Goal: Contribute content: Contribute content

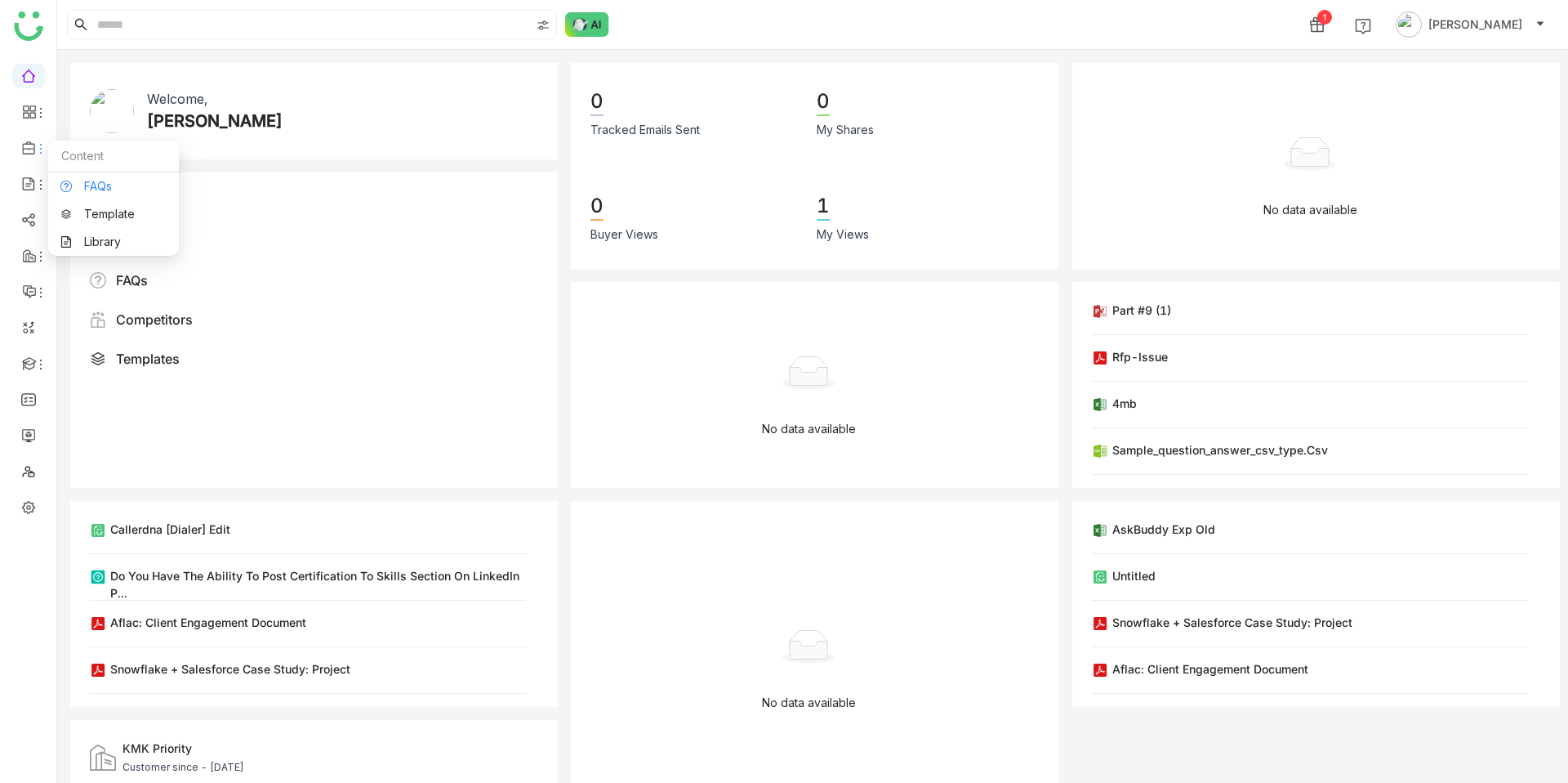
click at [114, 184] on link "FAQs" at bounding box center [112, 187] width 106 height 11
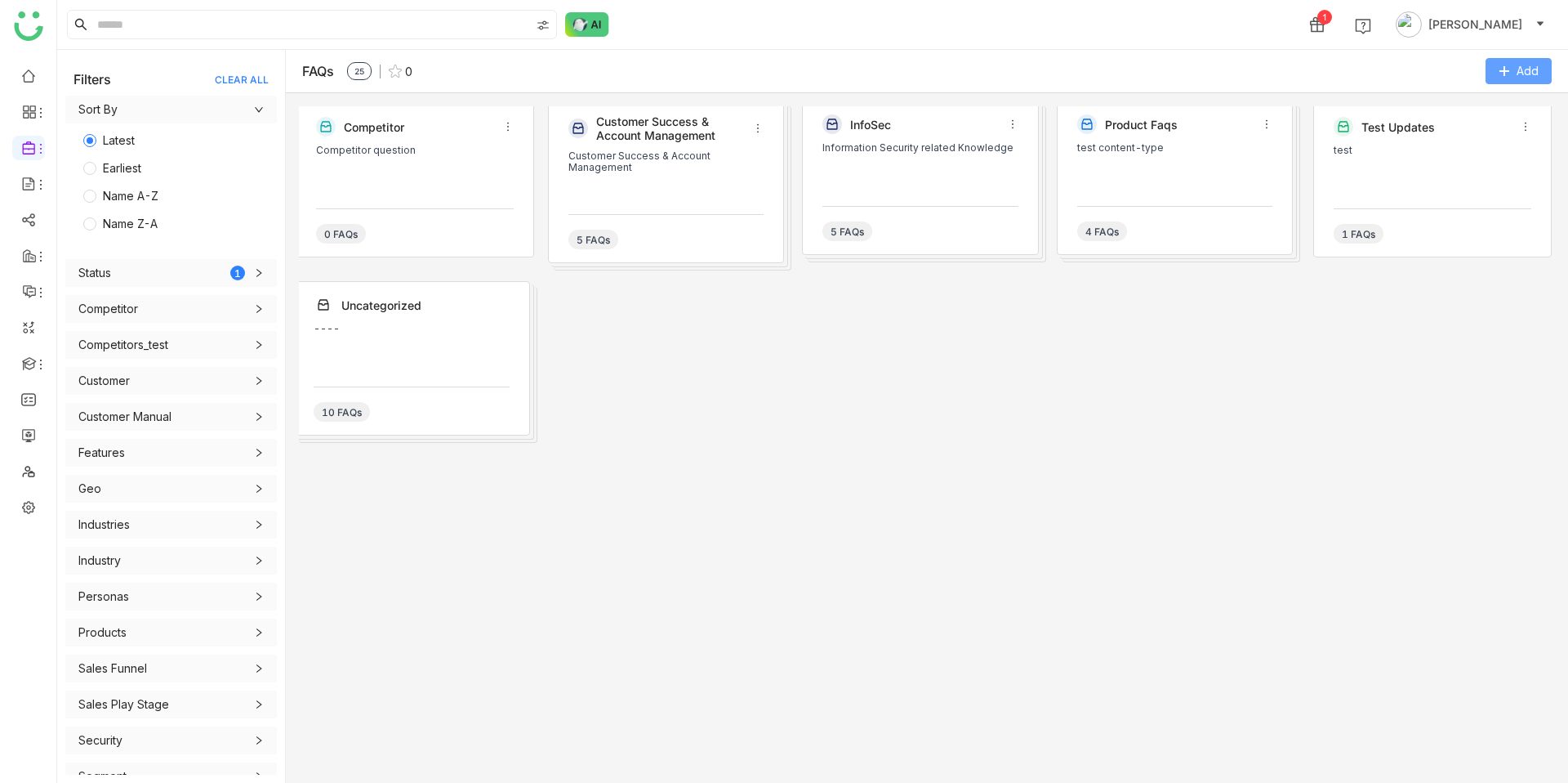
click at [1521, 60] on button "Add" at bounding box center [1518, 70] width 66 height 26
click at [1470, 133] on FAQ "Add FAQ" at bounding box center [1472, 138] width 48 height 18
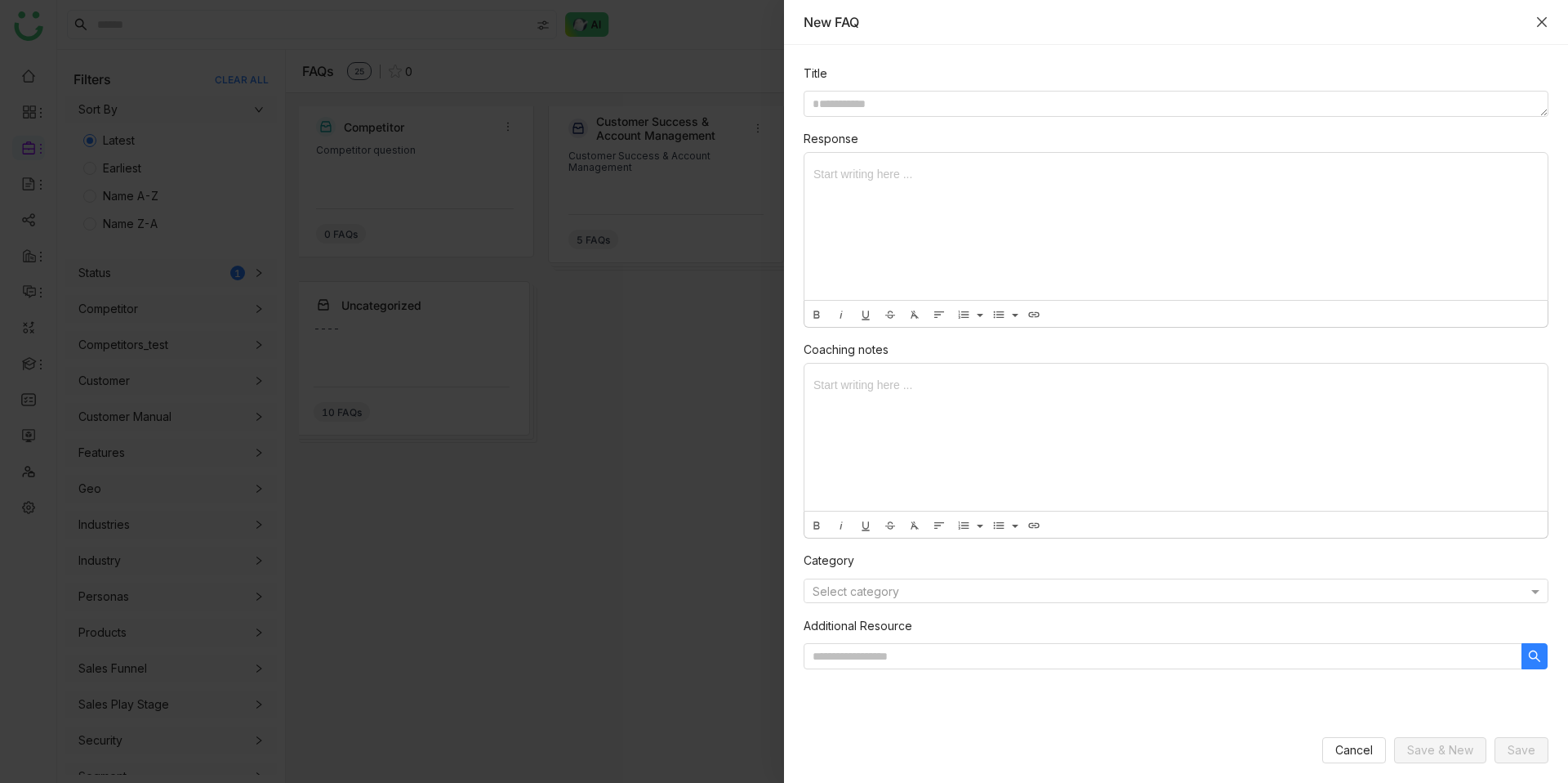
click at [1541, 20] on icon "Close" at bounding box center [1541, 22] width 10 height 10
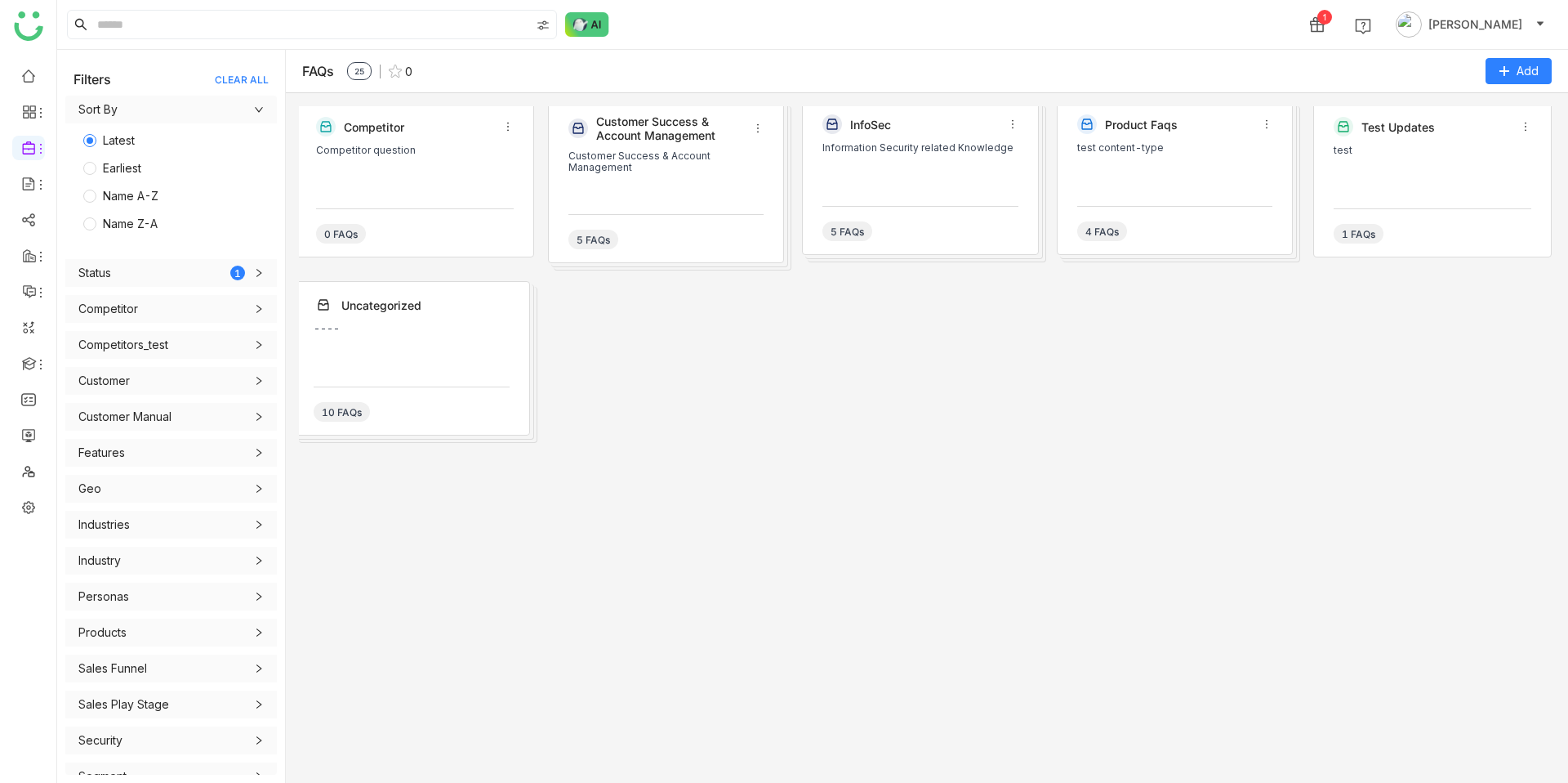
click at [661, 180] on div "Customer Success & Account Management" at bounding box center [666, 174] width 196 height 49
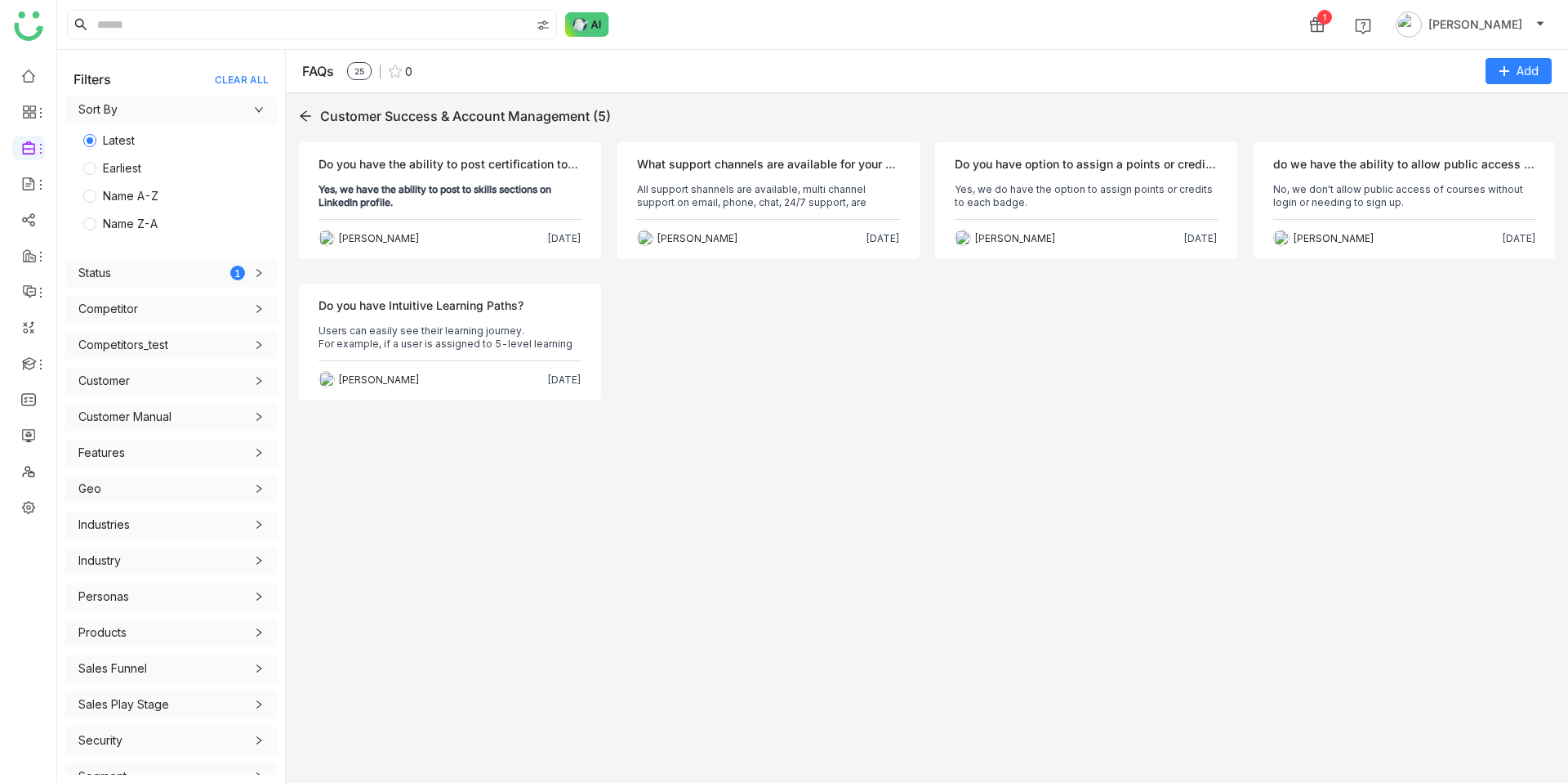
click at [483, 176] on div "Objection Do you have the ability to post certification to skills section on Li…" at bounding box center [449, 200] width 302 height 117
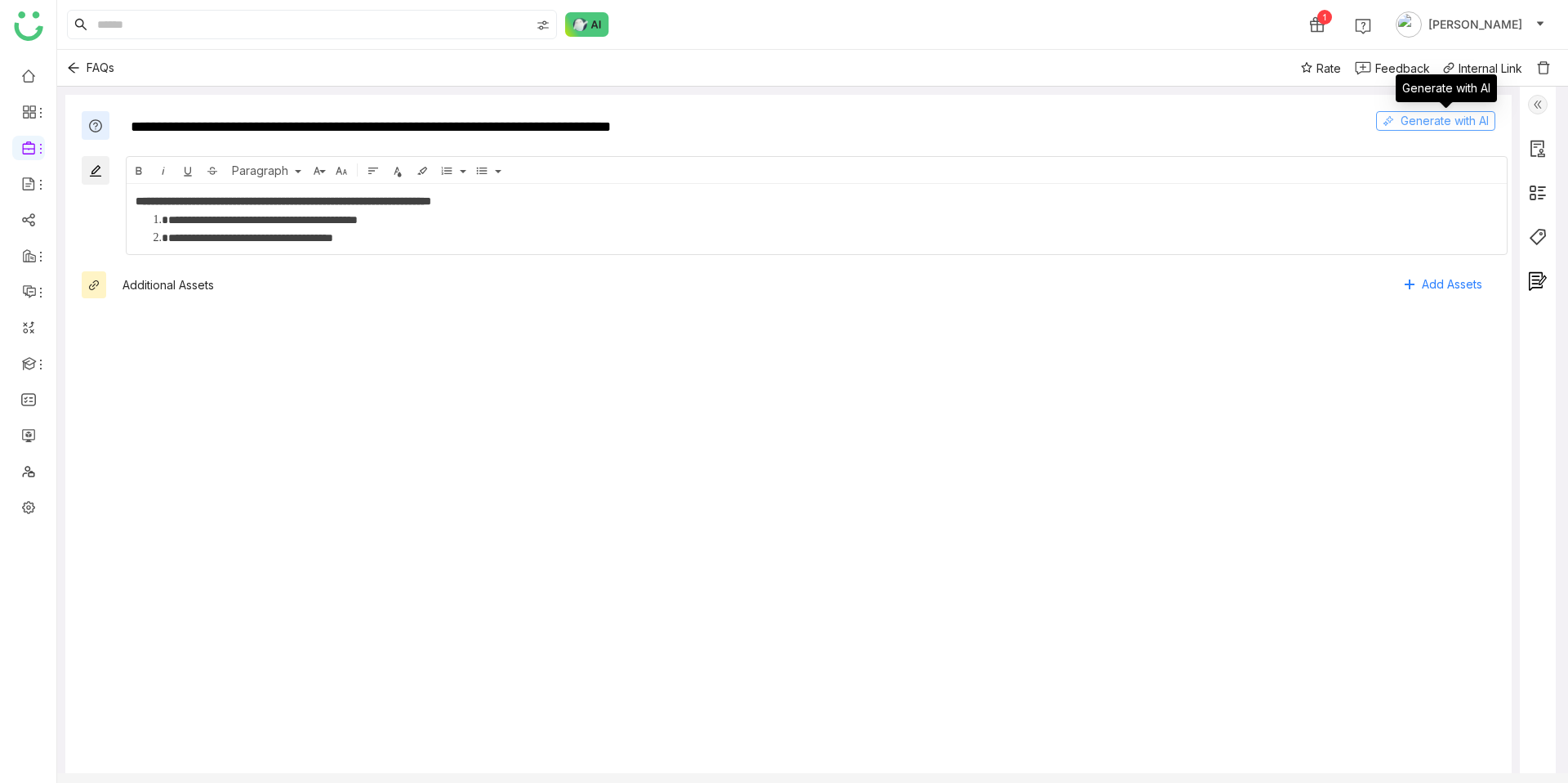
click at [1440, 122] on span "Generate with AI" at bounding box center [1444, 121] width 89 height 18
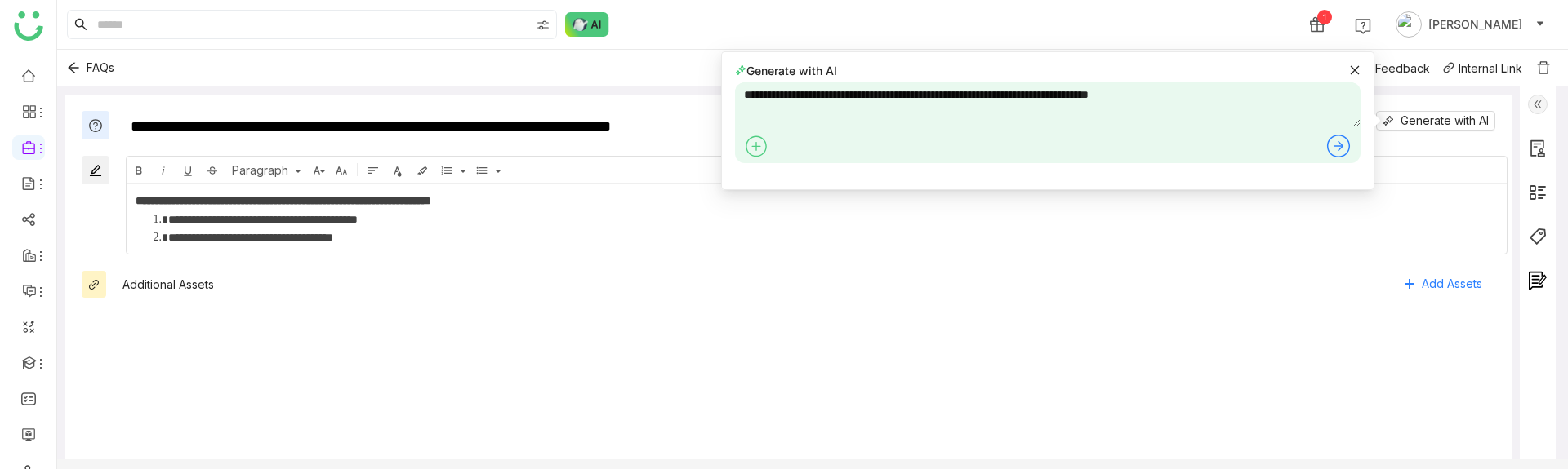
click at [1340, 149] on icon at bounding box center [1338, 146] width 26 height 26
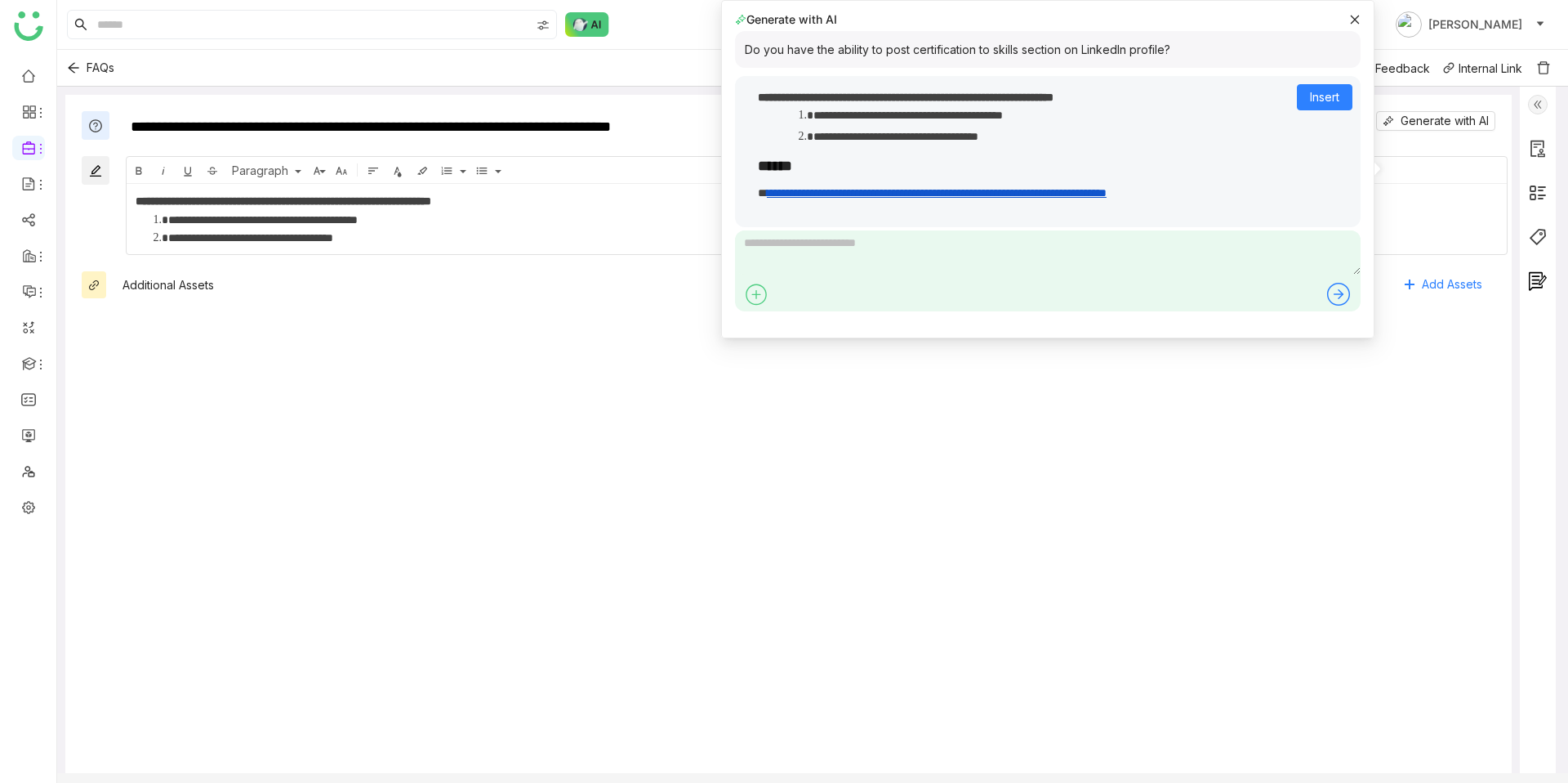
click at [1356, 20] on icon at bounding box center [1355, 18] width 9 height 9
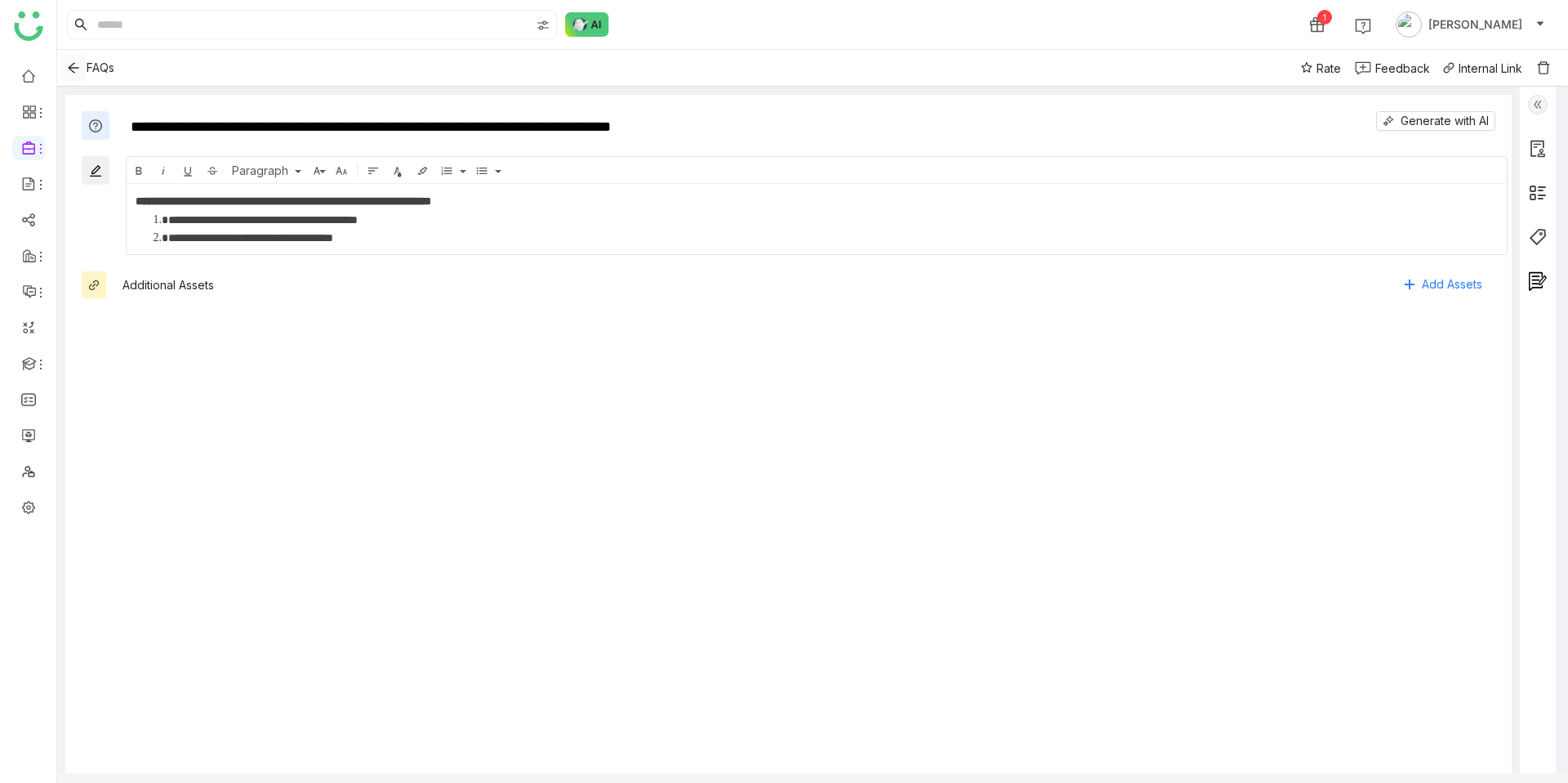
click at [71, 62] on icon "Back" at bounding box center [73, 68] width 13 height 13
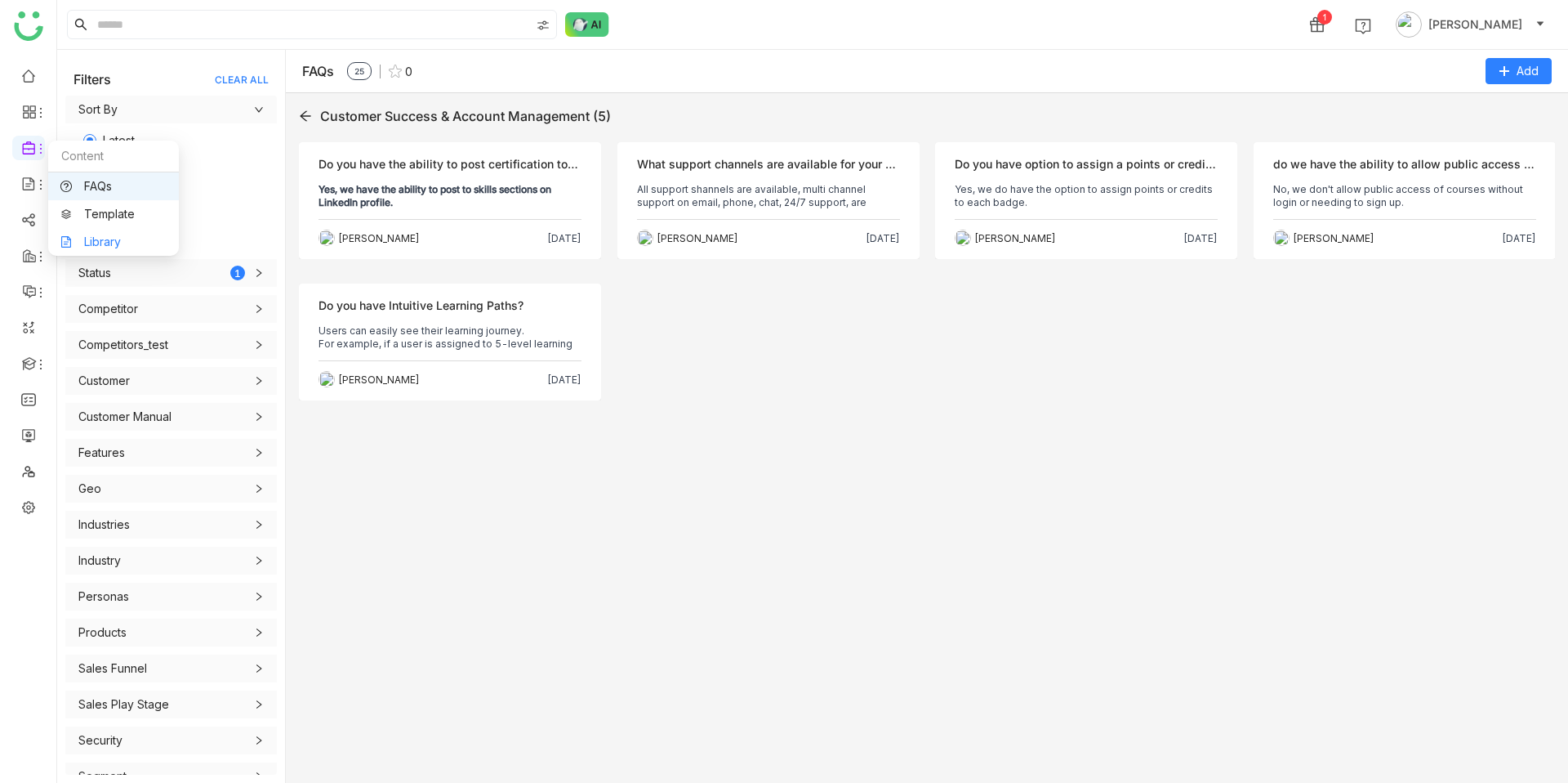
click at [118, 238] on link "Library" at bounding box center [112, 242] width 106 height 11
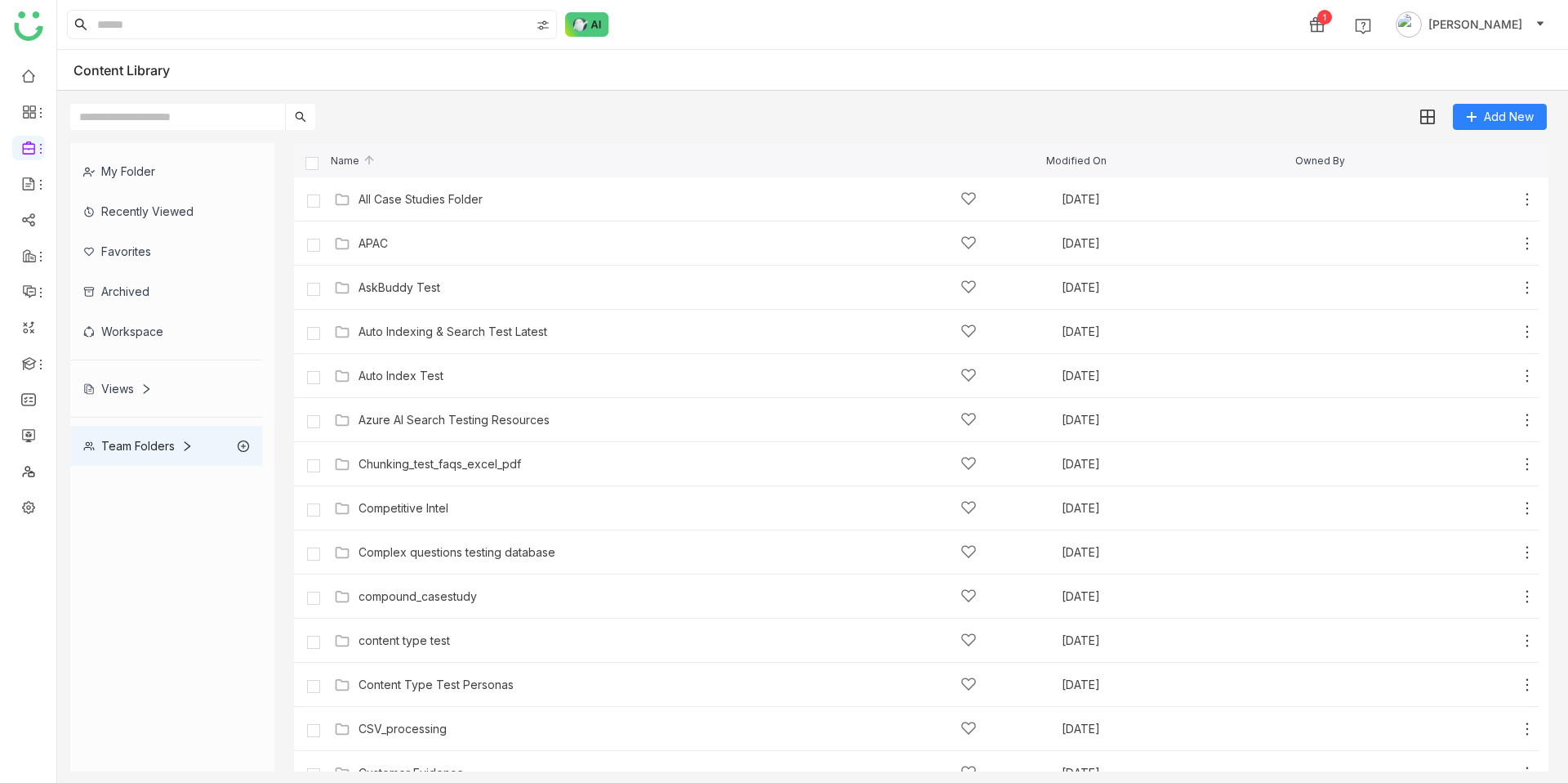
click at [1499, 131] on div "My Folder Recently Viewed Favorites Archived Workspace Views Team Folders Name …" at bounding box center [812, 456] width 1511 height 654
click at [1498, 124] on span "Add New" at bounding box center [1508, 116] width 50 height 18
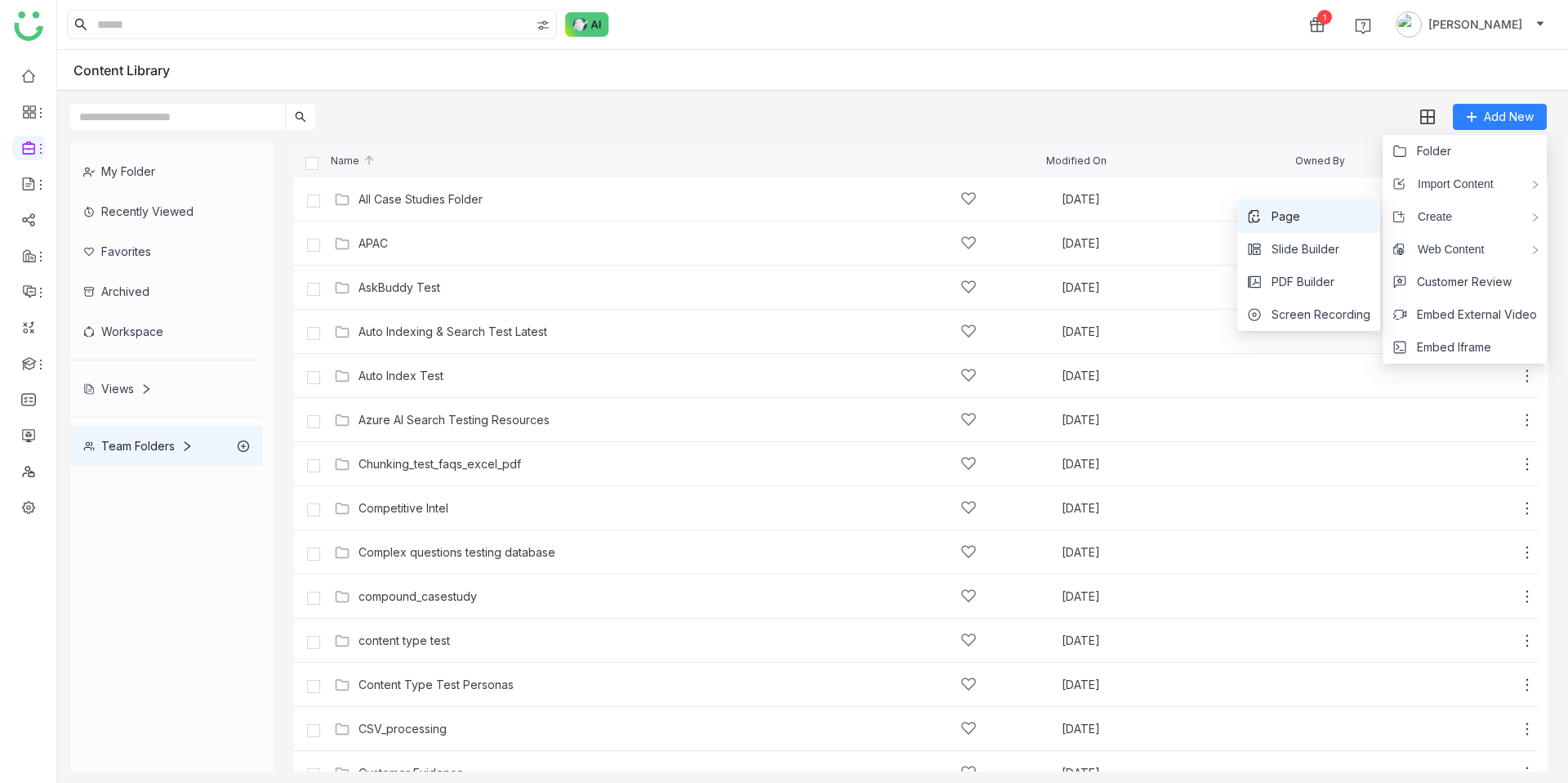
click at [1316, 221] on li "Page" at bounding box center [1308, 216] width 143 height 32
click at [1288, 219] on span "Page" at bounding box center [1285, 216] width 29 height 18
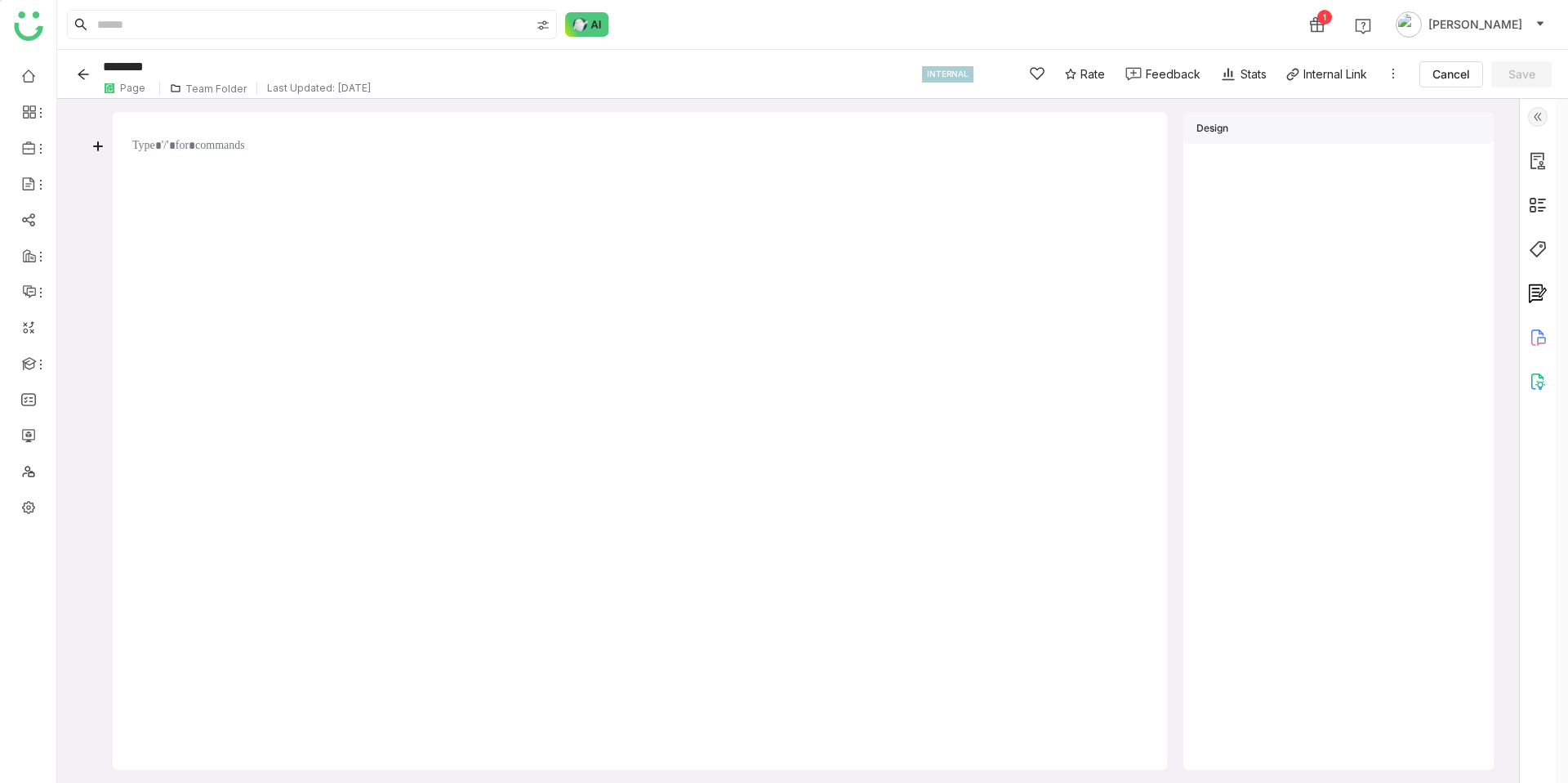
click at [98, 147] on icon at bounding box center [98, 146] width 9 height 9
click at [211, 242] on div "Rich Text" at bounding box center [209, 251] width 217 height 26
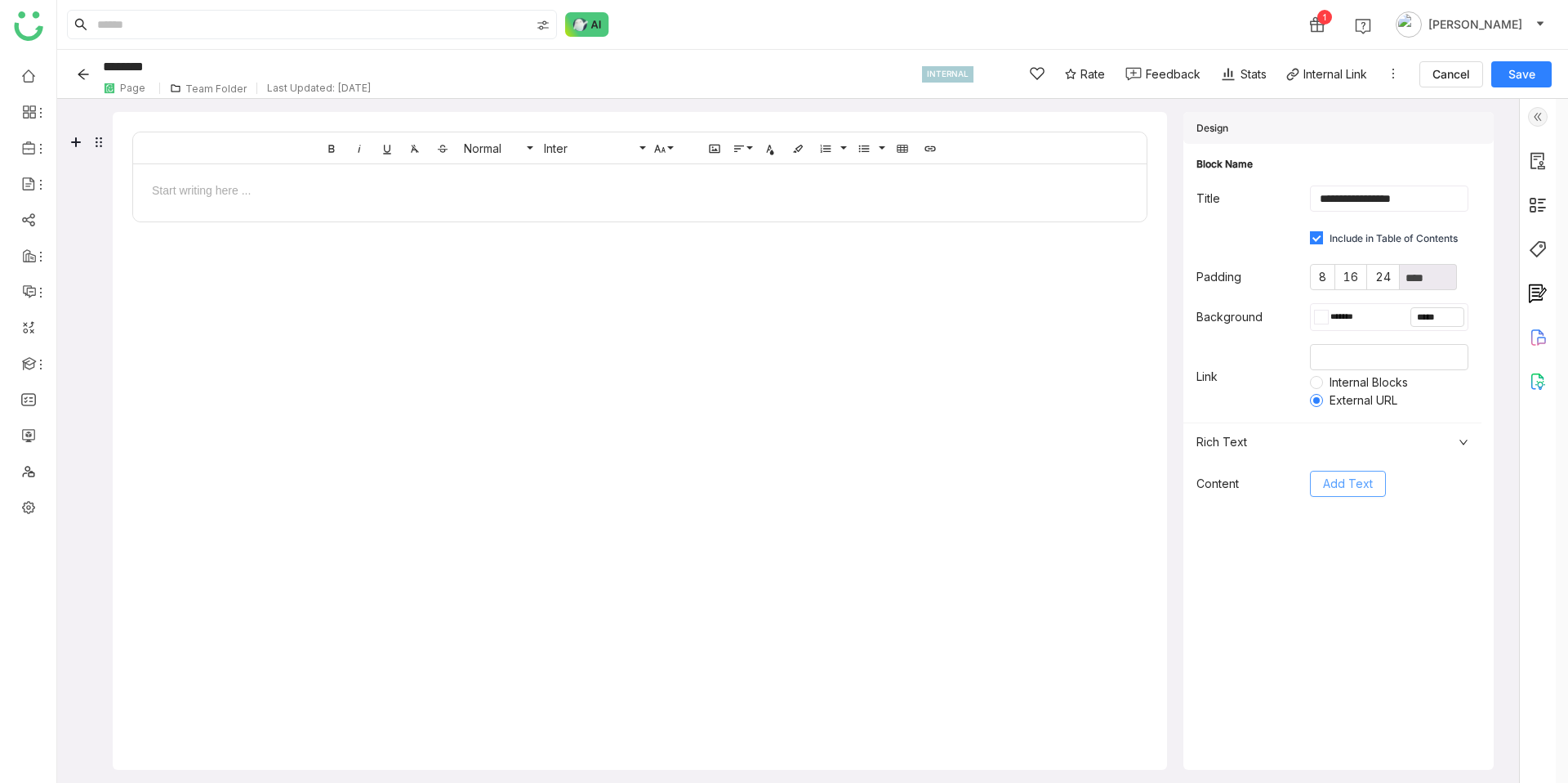
click at [1373, 479] on span "Add Text" at bounding box center [1347, 483] width 50 height 18
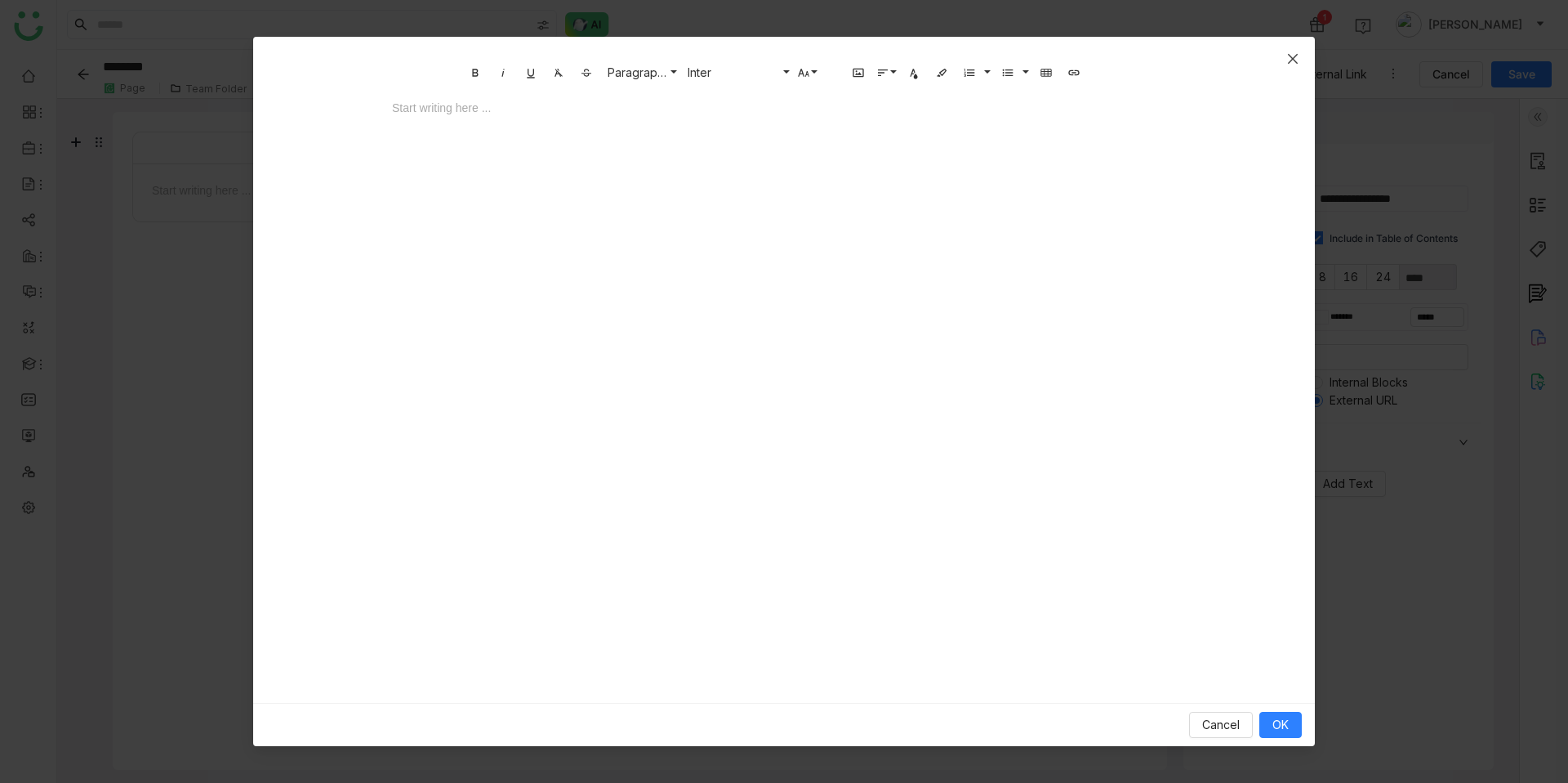
click at [1282, 66] on span "Close" at bounding box center [1293, 59] width 44 height 44
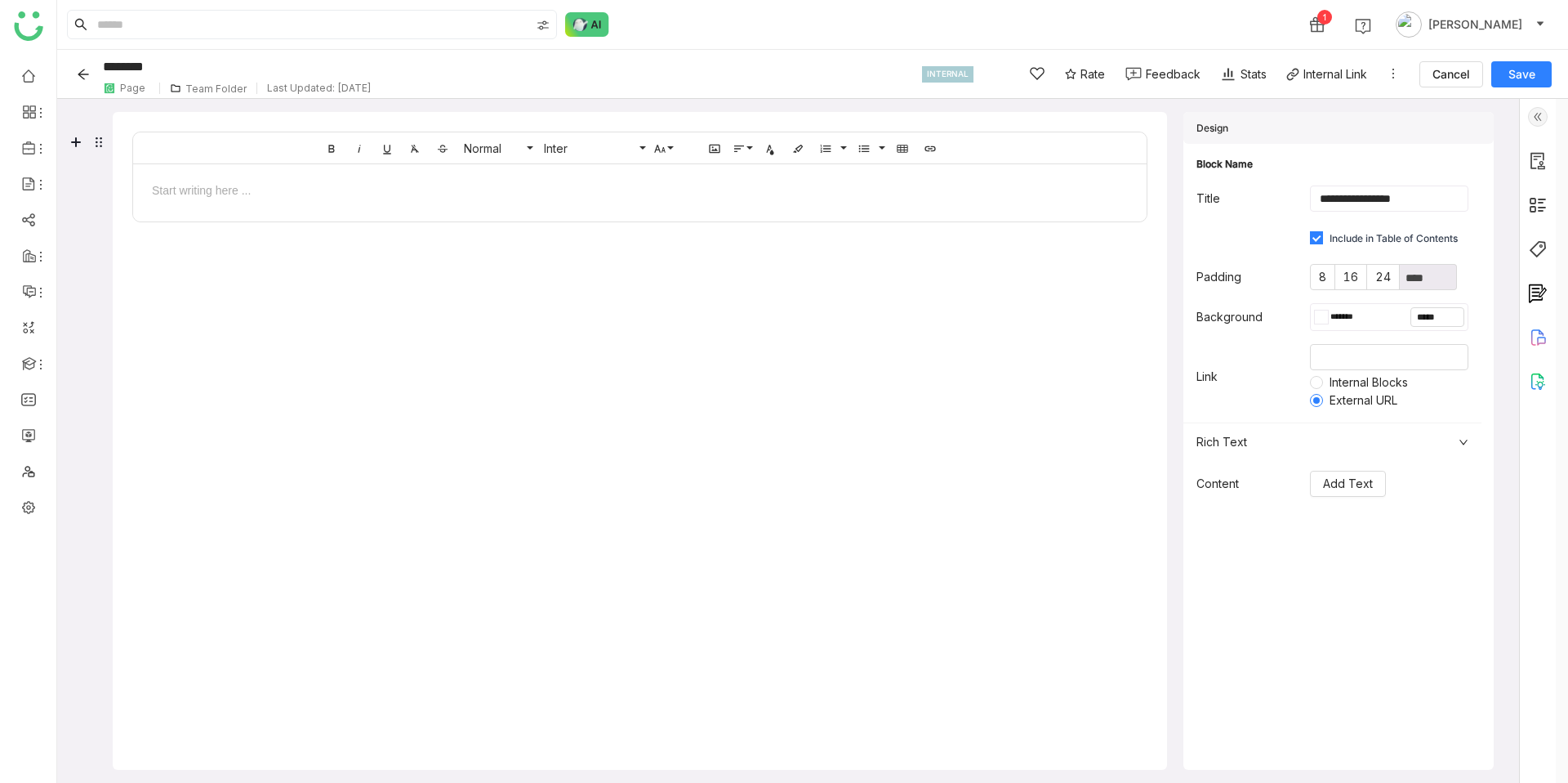
click at [216, 177] on div at bounding box center [640, 189] width 1013 height 50
click at [1481, 435] on div "Rich Text" at bounding box center [1332, 441] width 298 height 37
click at [1373, 480] on span "Add Text" at bounding box center [1347, 483] width 50 height 18
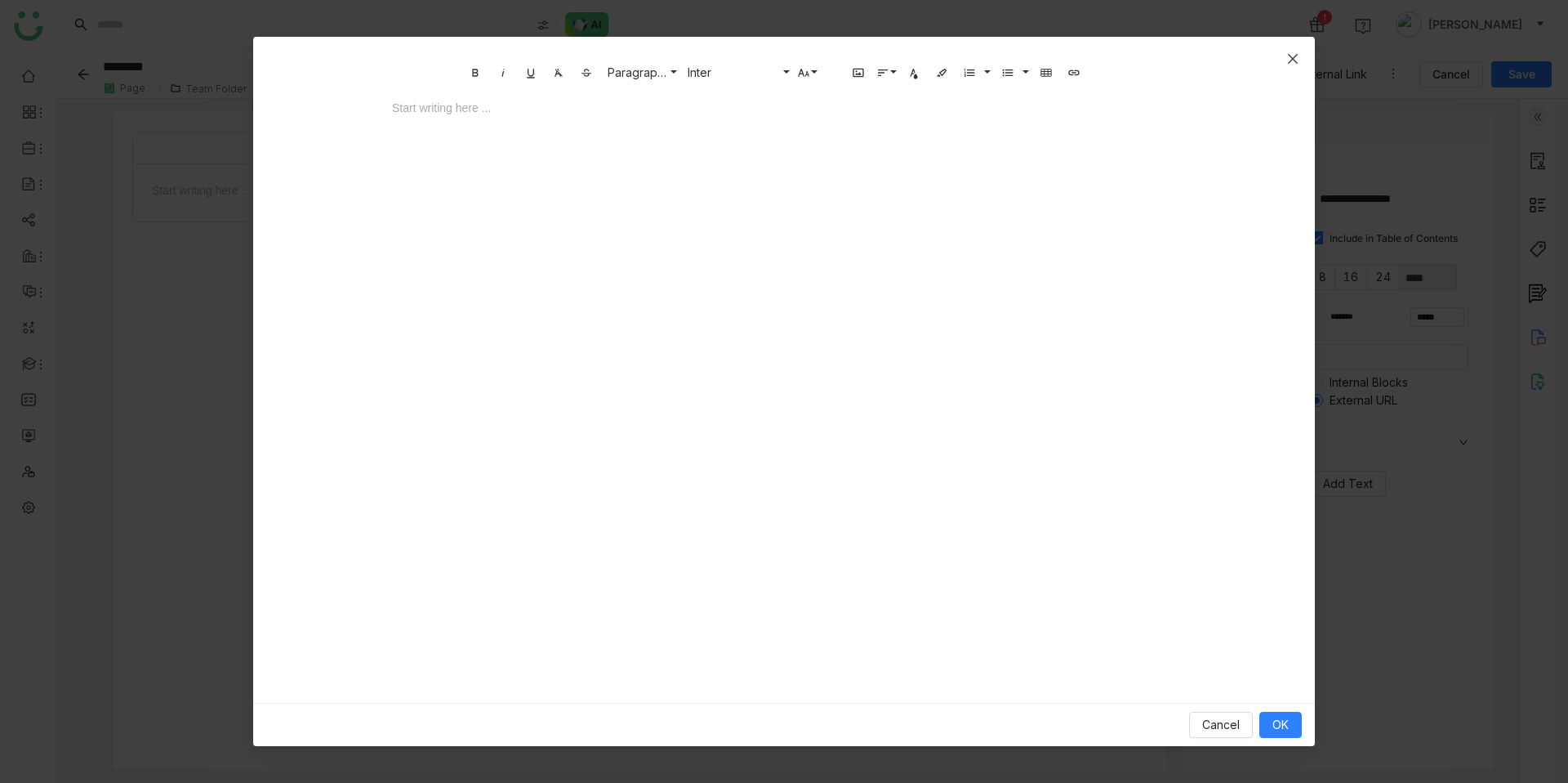
click at [1288, 59] on icon "Close" at bounding box center [1293, 59] width 13 height 13
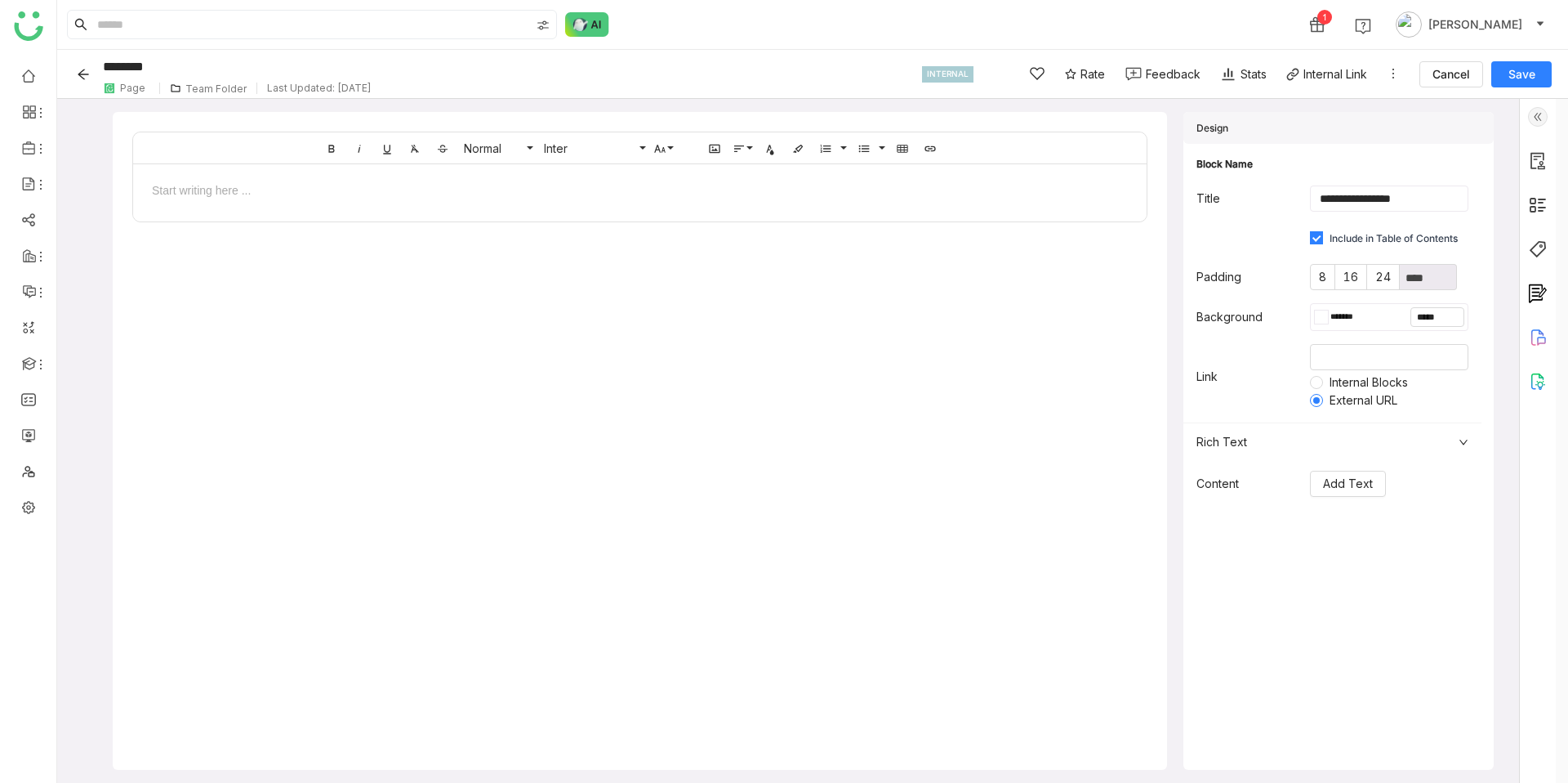
click at [373, 197] on div at bounding box center [640, 190] width 981 height 17
click at [76, 142] on icon at bounding box center [75, 142] width 9 height 9
click at [137, 216] on div "Text" at bounding box center [188, 219] width 217 height 26
click at [77, 250] on icon at bounding box center [75, 253] width 20 height 20
click at [228, 171] on div at bounding box center [640, 189] width 1013 height 50
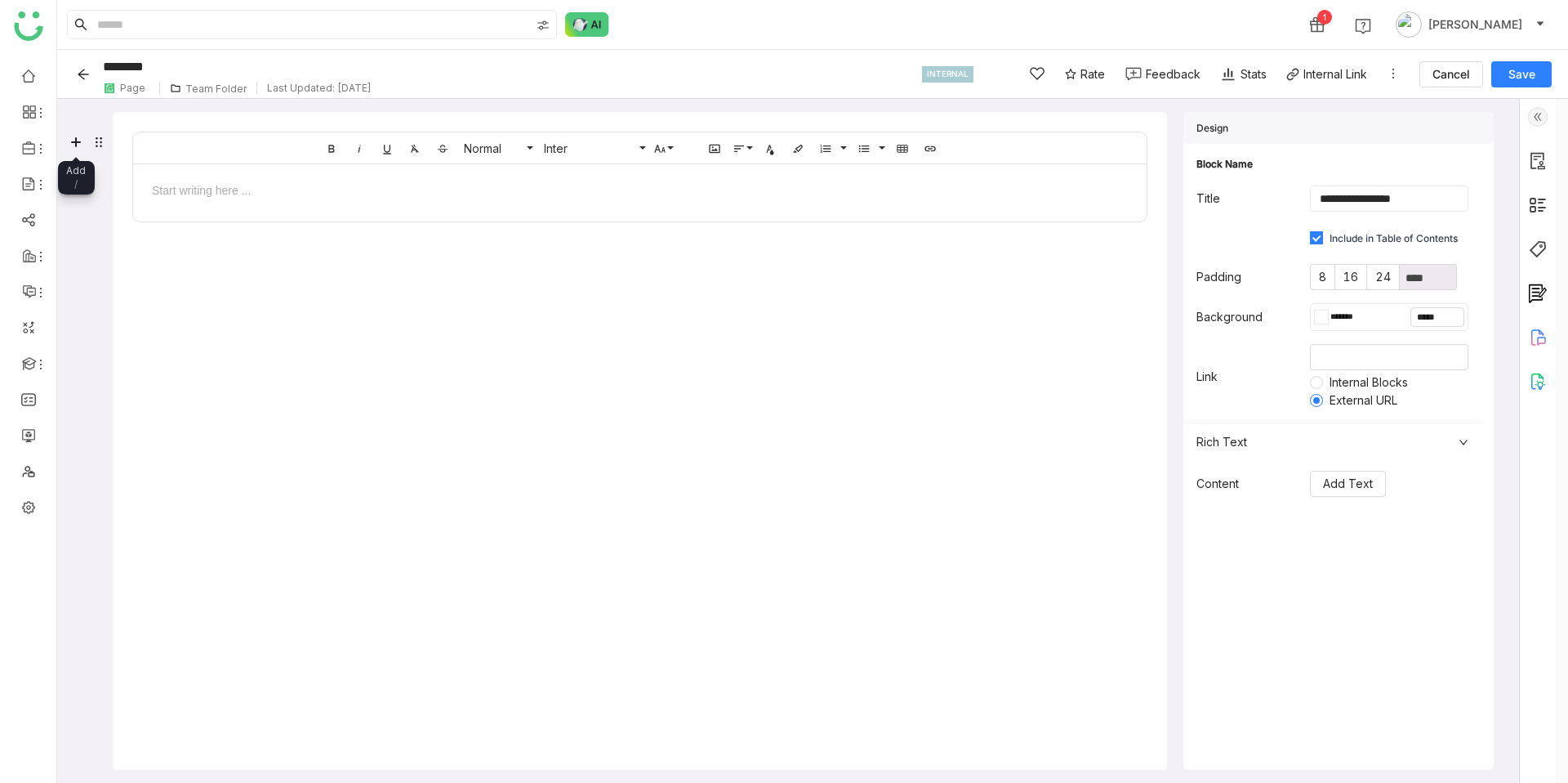
click at [77, 143] on icon at bounding box center [75, 142] width 20 height 20
click at [856, 318] on div "Bold Italic Underline Clear Formatting Strikethrough Normal Normal Heading 1 He…" at bounding box center [640, 343] width 1015 height 423
click at [916, 181] on div at bounding box center [640, 190] width 981 height 17
click at [1481, 439] on div "Rich Text" at bounding box center [1332, 441] width 298 height 37
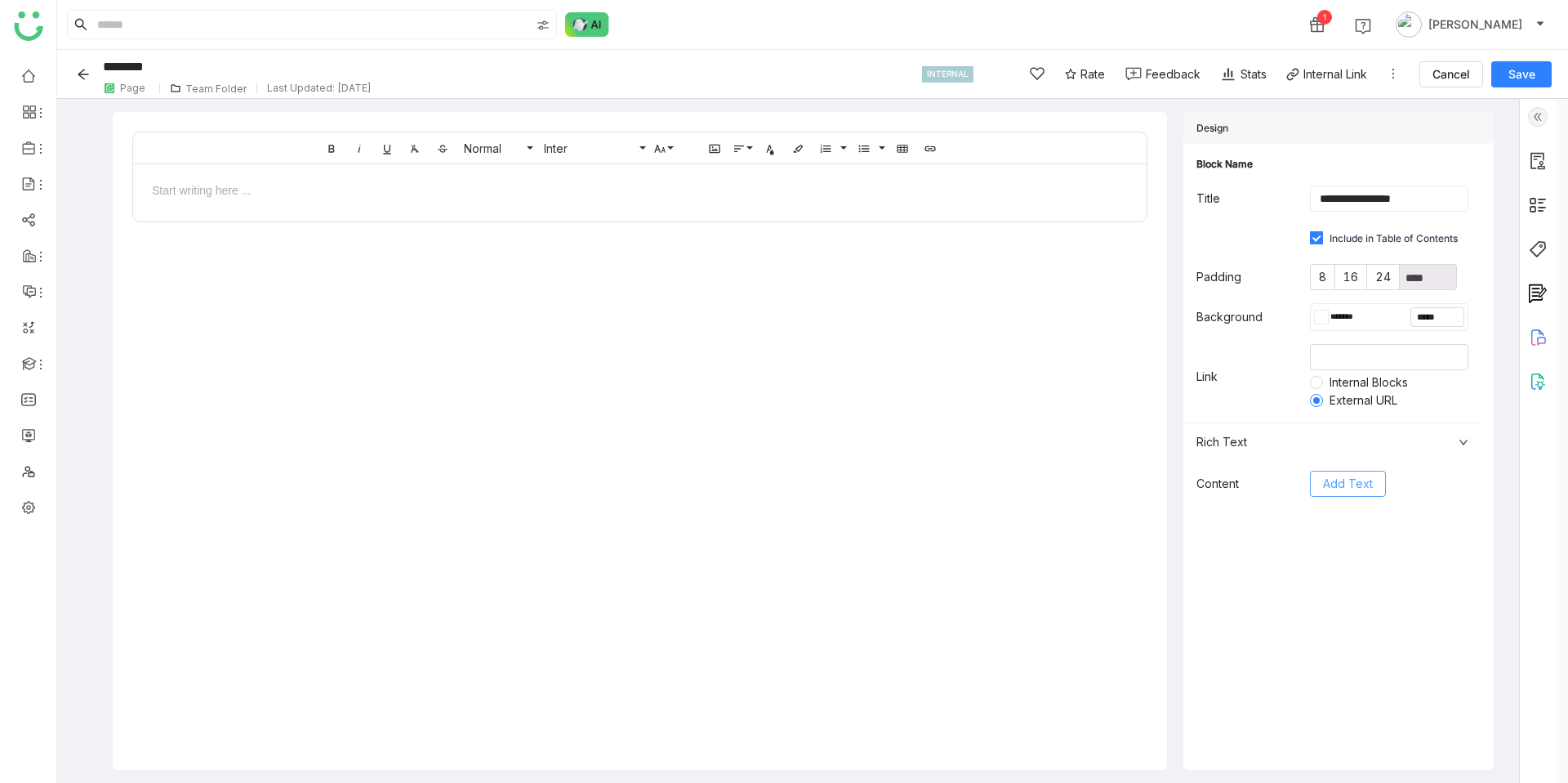
click at [1357, 486] on span "Add Text" at bounding box center [1347, 483] width 50 height 18
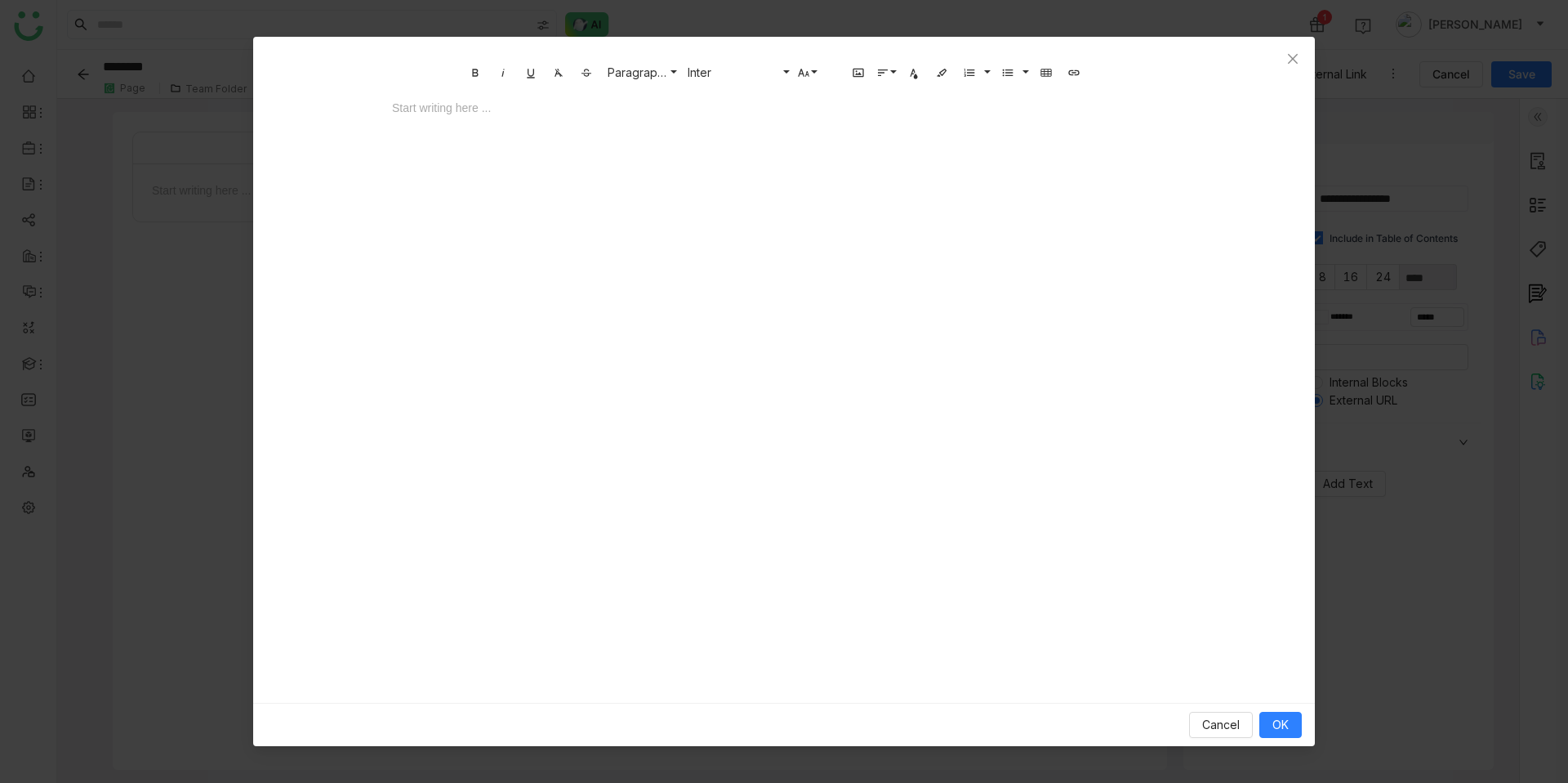
click at [1150, 217] on div "Start writing here ..." at bounding box center [784, 251] width 817 height 327
click at [1296, 56] on icon "Close" at bounding box center [1293, 59] width 13 height 13
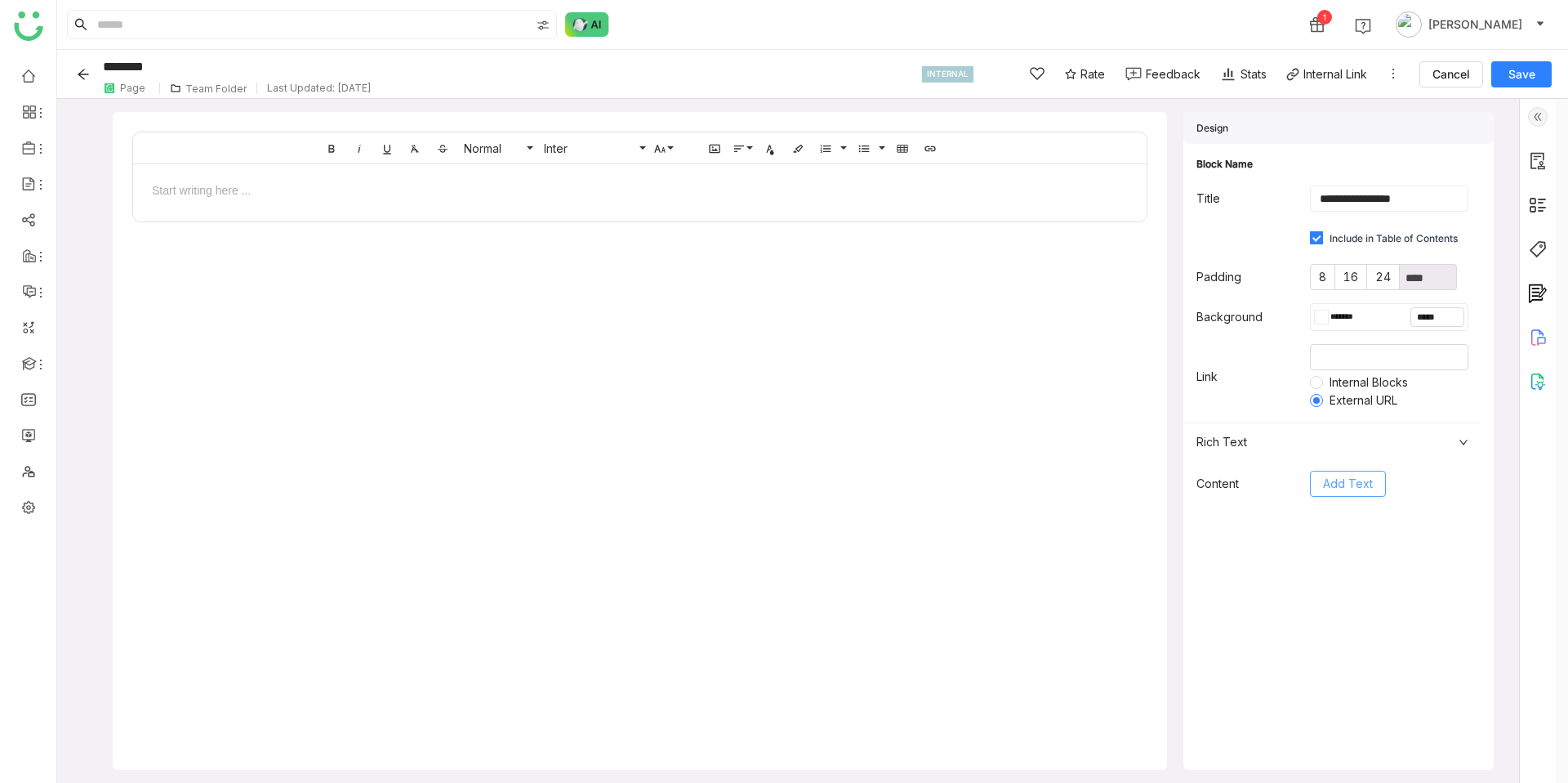
click at [269, 145] on div "Bold Italic Underline Clear Formatting Strikethrough Normal Normal Heading 1 He…" at bounding box center [640, 148] width 1013 height 31
click at [137, 63] on input "********" at bounding box center [504, 67] width 810 height 25
type input "***"
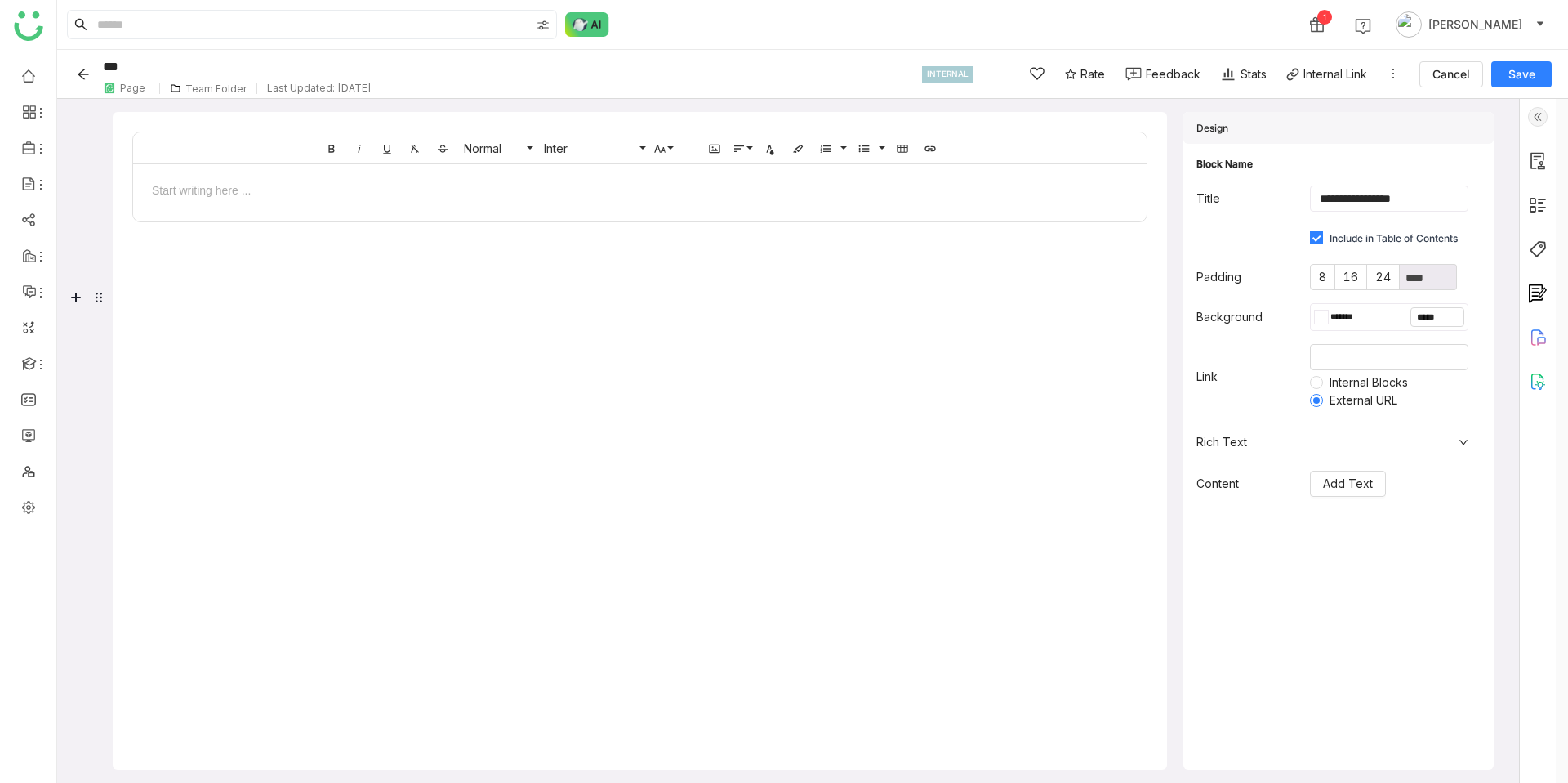
click at [280, 399] on div "Bold Italic Underline Clear Formatting Strikethrough Normal Normal Heading 1 He…" at bounding box center [640, 343] width 1015 height 423
click at [1395, 210] on input "**********" at bounding box center [1389, 198] width 158 height 26
click at [78, 72] on icon "Back" at bounding box center [84, 74] width 13 height 13
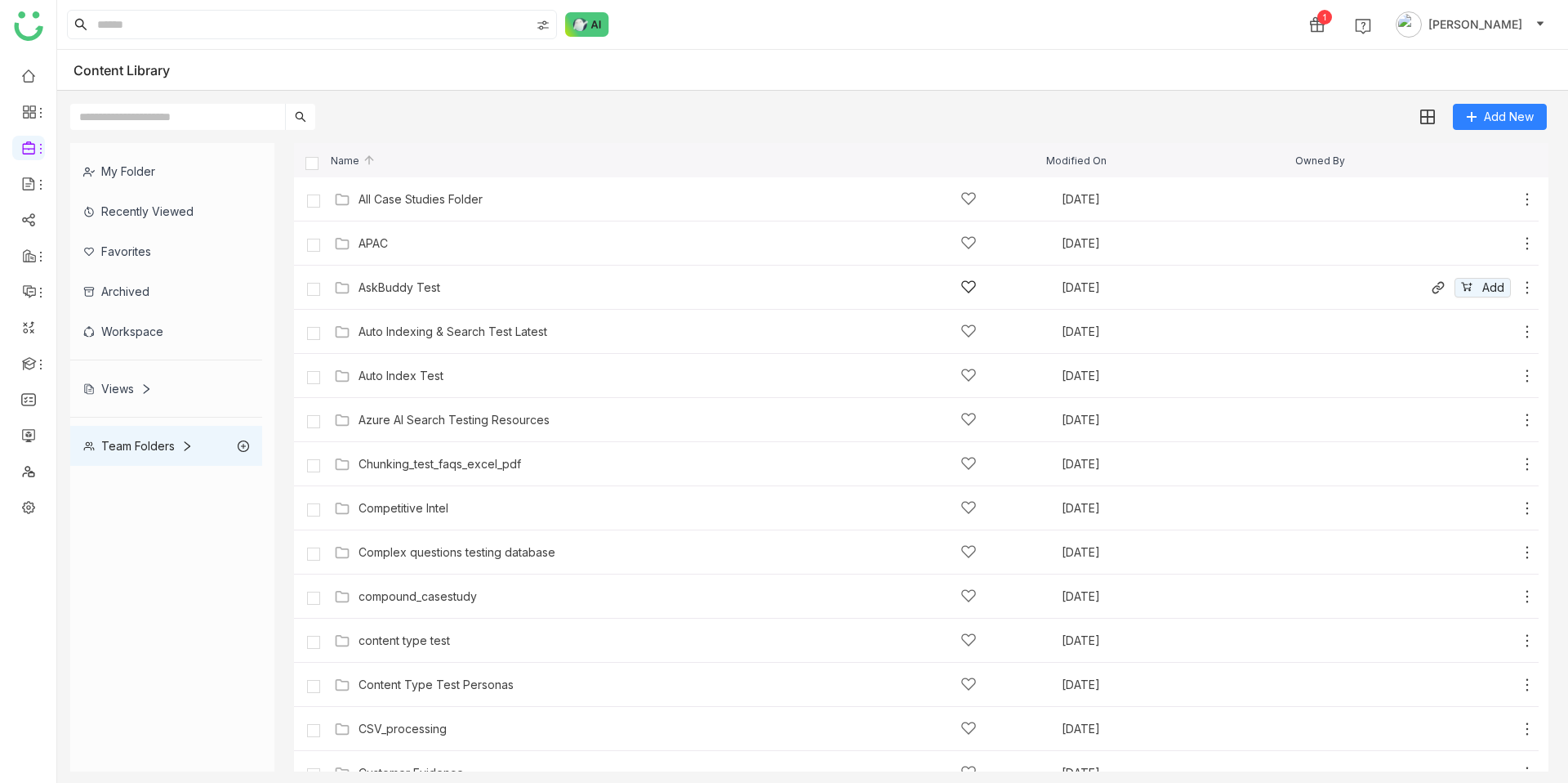
click at [383, 289] on div "AskBuddy Test" at bounding box center [400, 288] width 82 height 13
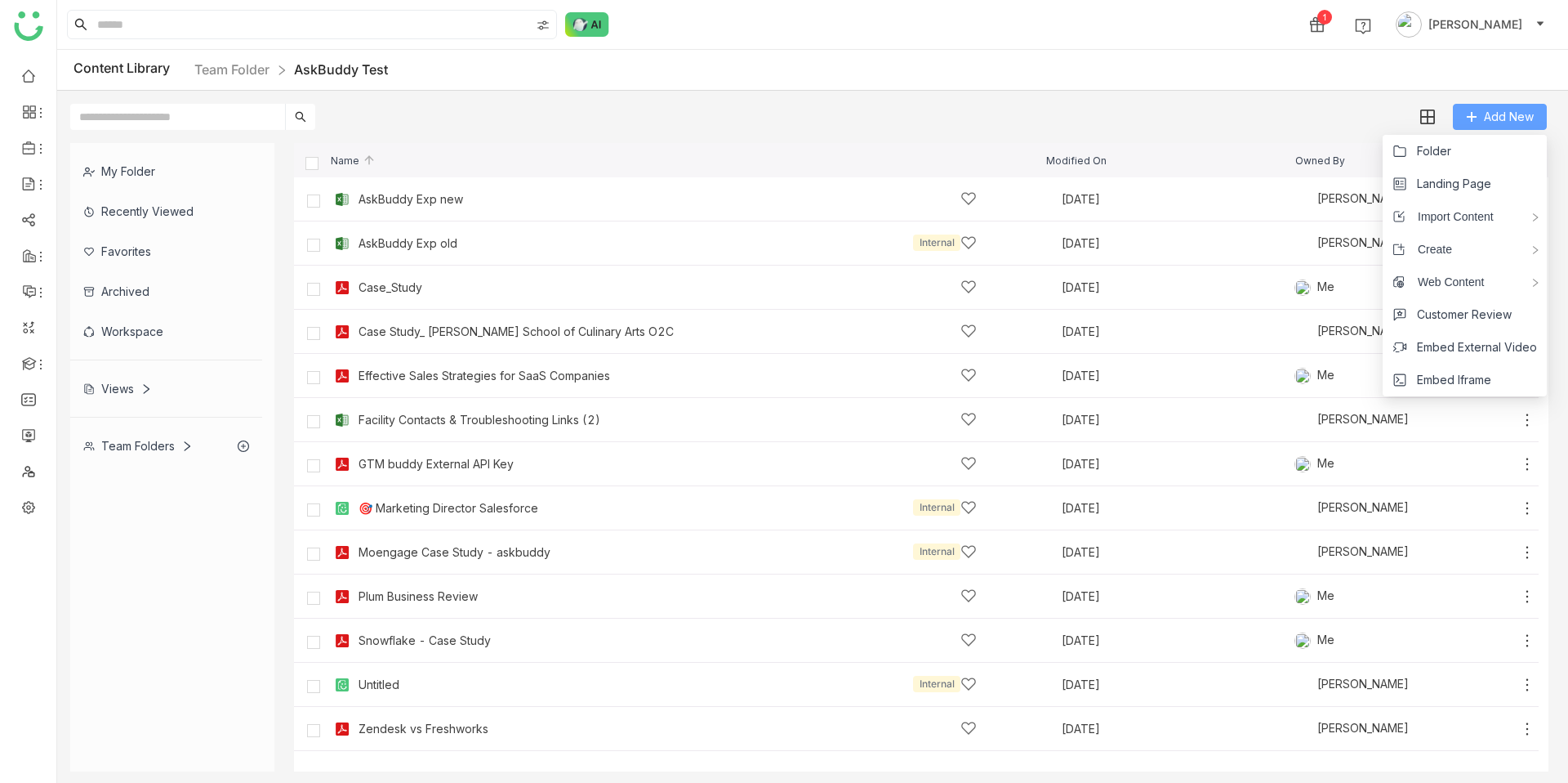
click at [1500, 116] on span "Add New" at bounding box center [1508, 116] width 50 height 18
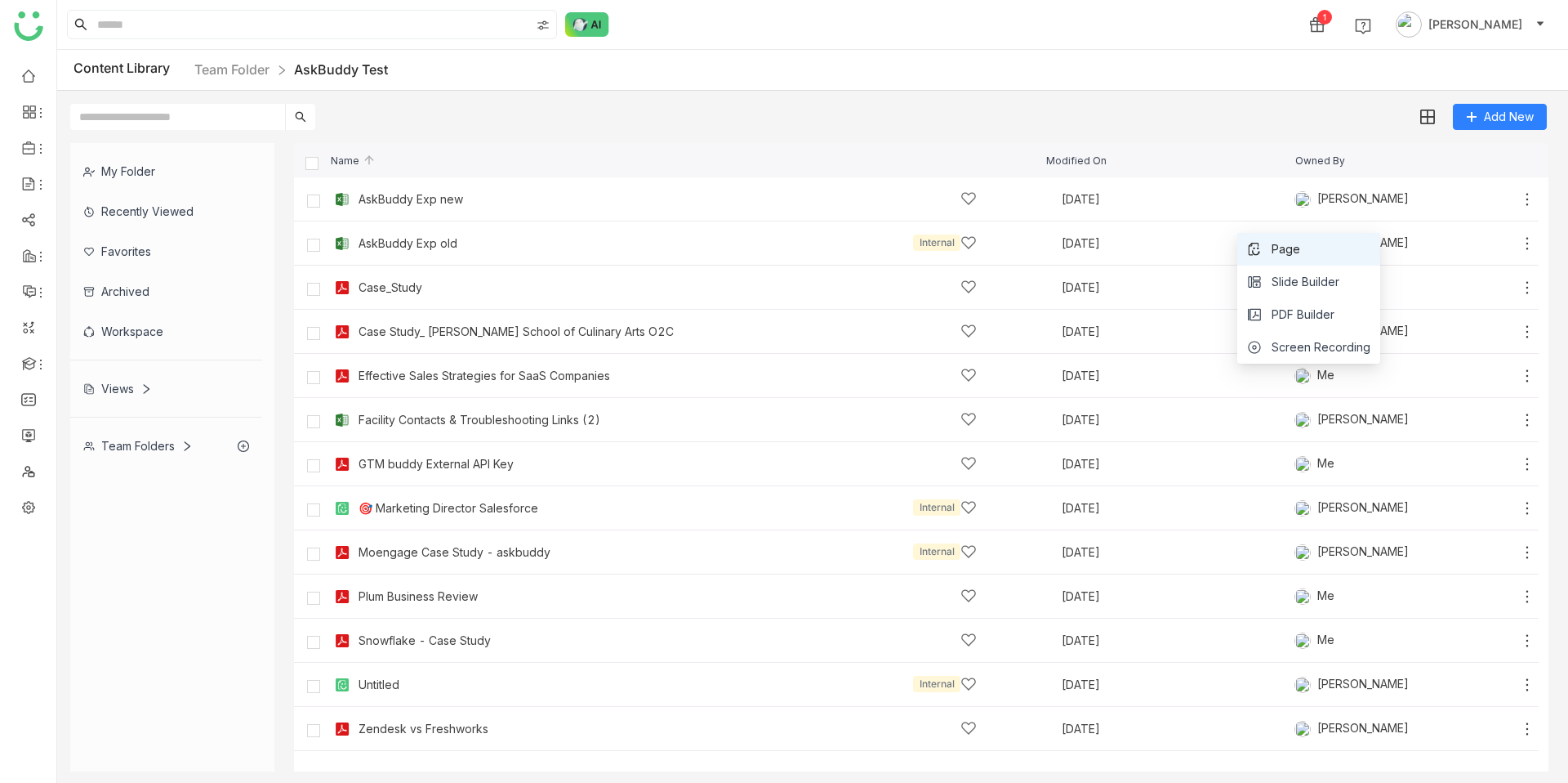
click at [1305, 244] on li "Page" at bounding box center [1308, 249] width 143 height 32
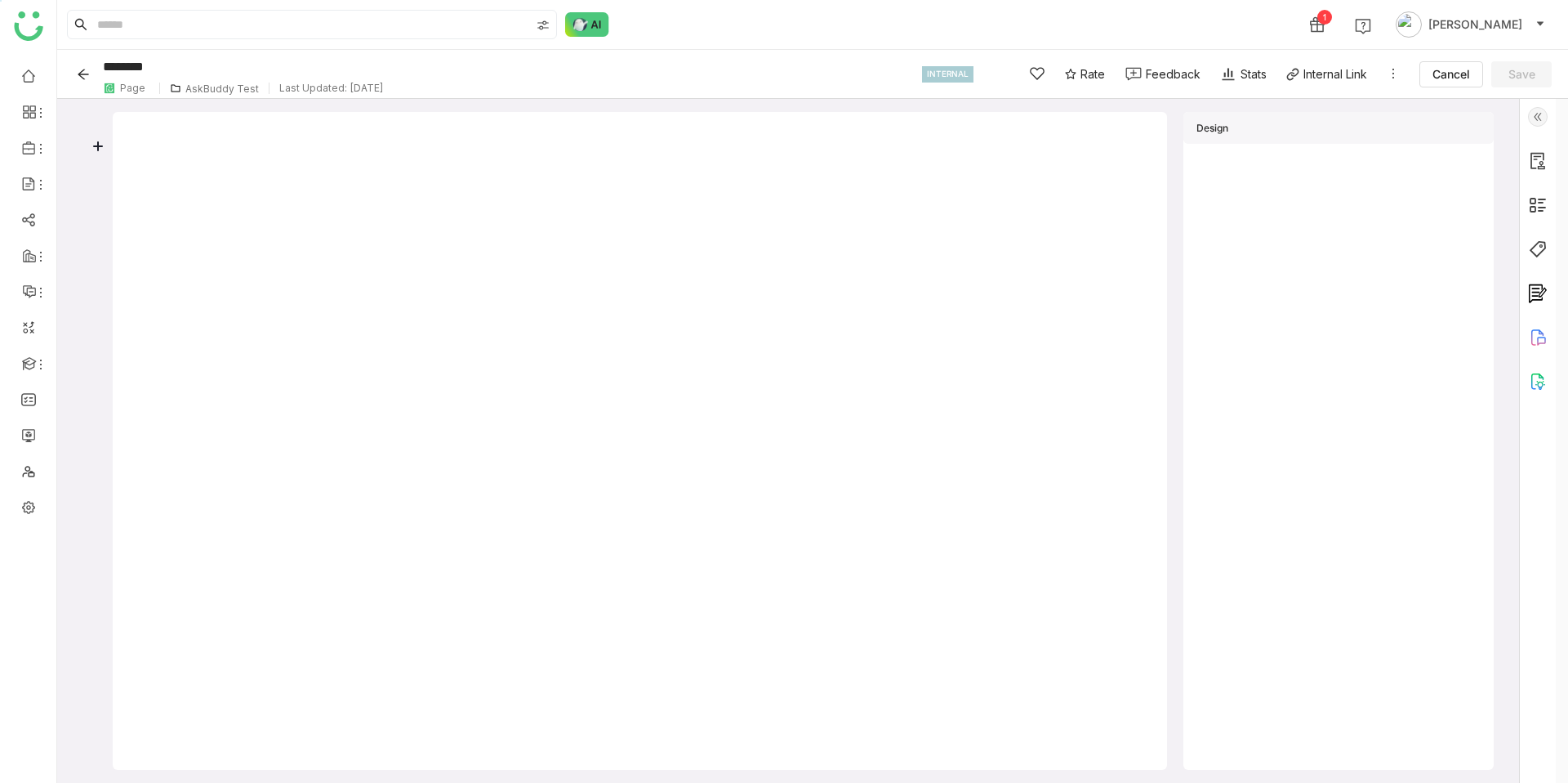
click at [202, 141] on div at bounding box center [640, 145] width 1015 height 28
click at [141, 68] on input "********" at bounding box center [504, 67] width 810 height 25
click at [136, 143] on div at bounding box center [640, 145] width 1015 height 28
click at [93, 142] on icon at bounding box center [98, 146] width 20 height 20
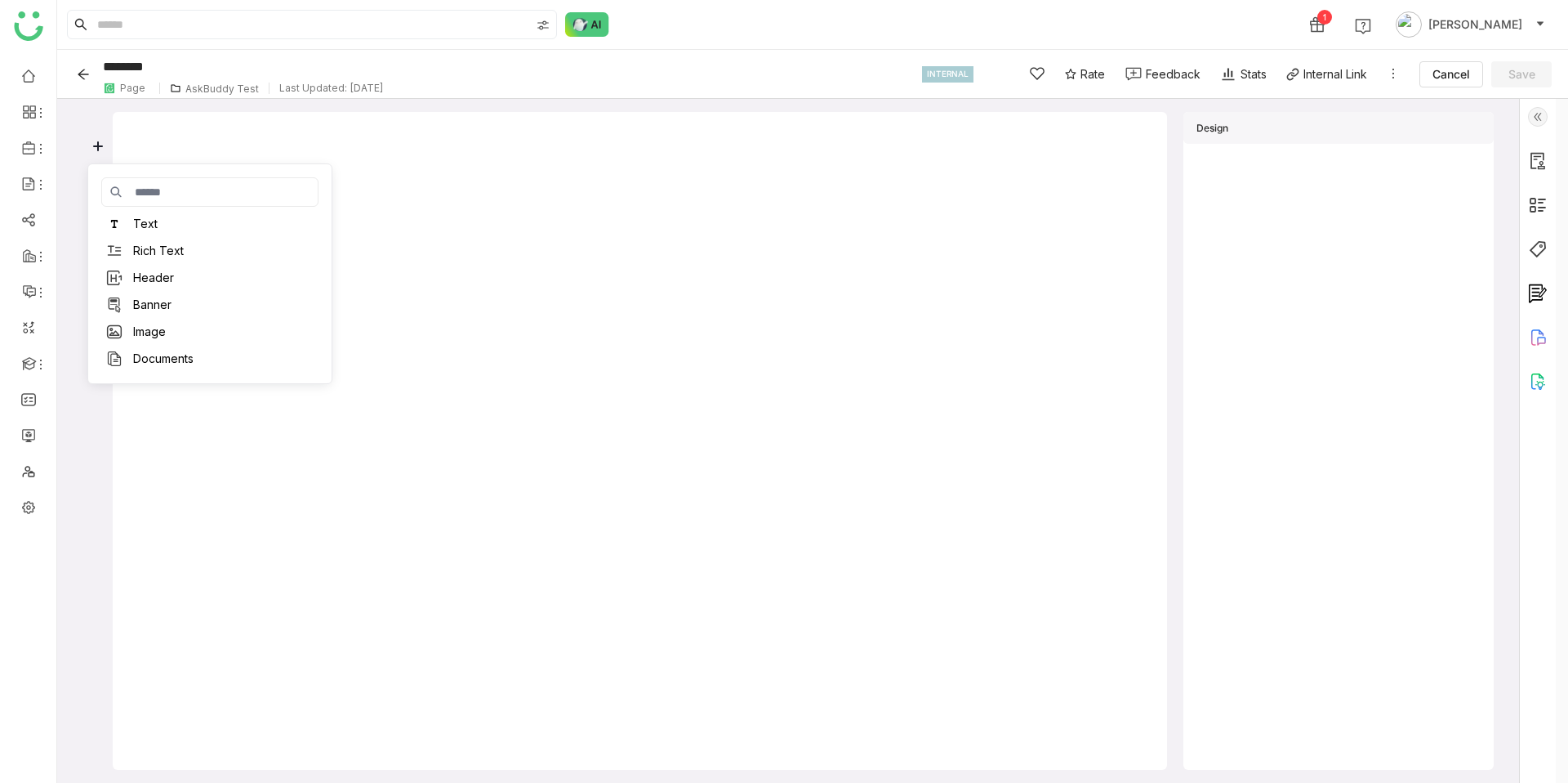
click at [168, 258] on div "Rich Text" at bounding box center [158, 251] width 50 height 16
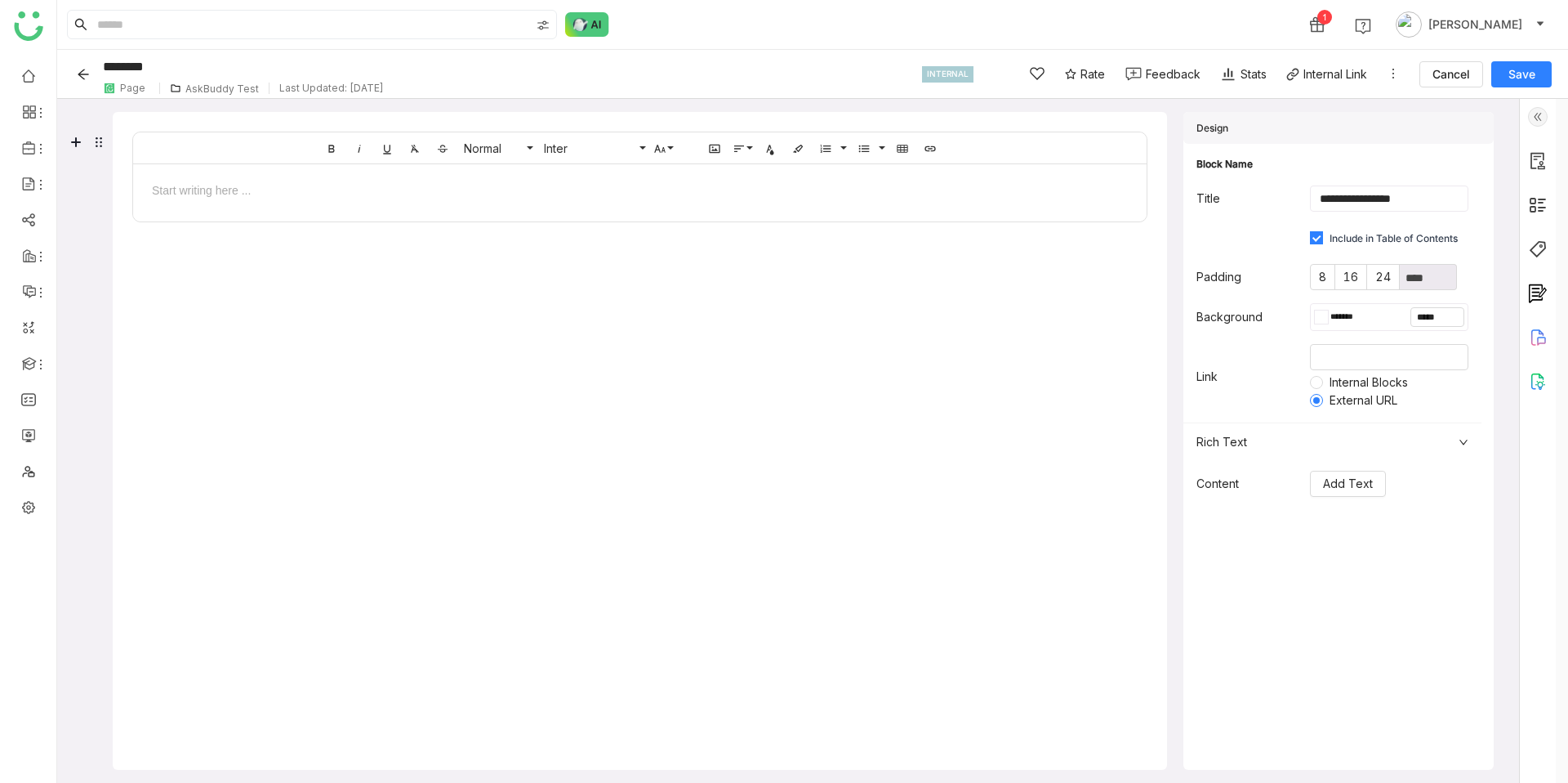
click at [1258, 440] on span "Rich Text" at bounding box center [1321, 442] width 252 height 18
click at [1256, 440] on span "Rich Text" at bounding box center [1321, 442] width 252 height 18
click at [1373, 488] on span "Add Text" at bounding box center [1347, 483] width 50 height 18
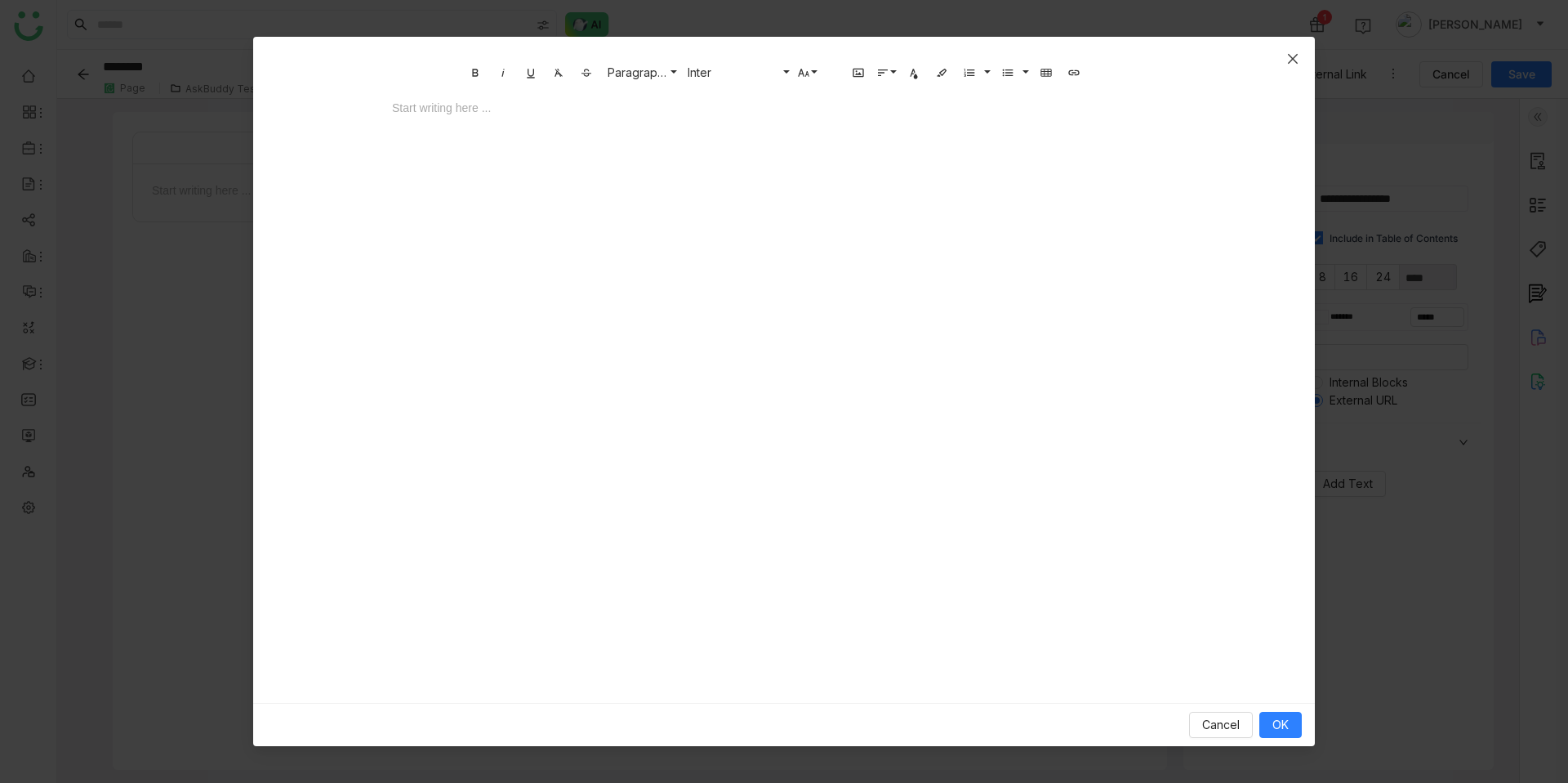
click at [1300, 60] on span "Close" at bounding box center [1293, 59] width 44 height 44
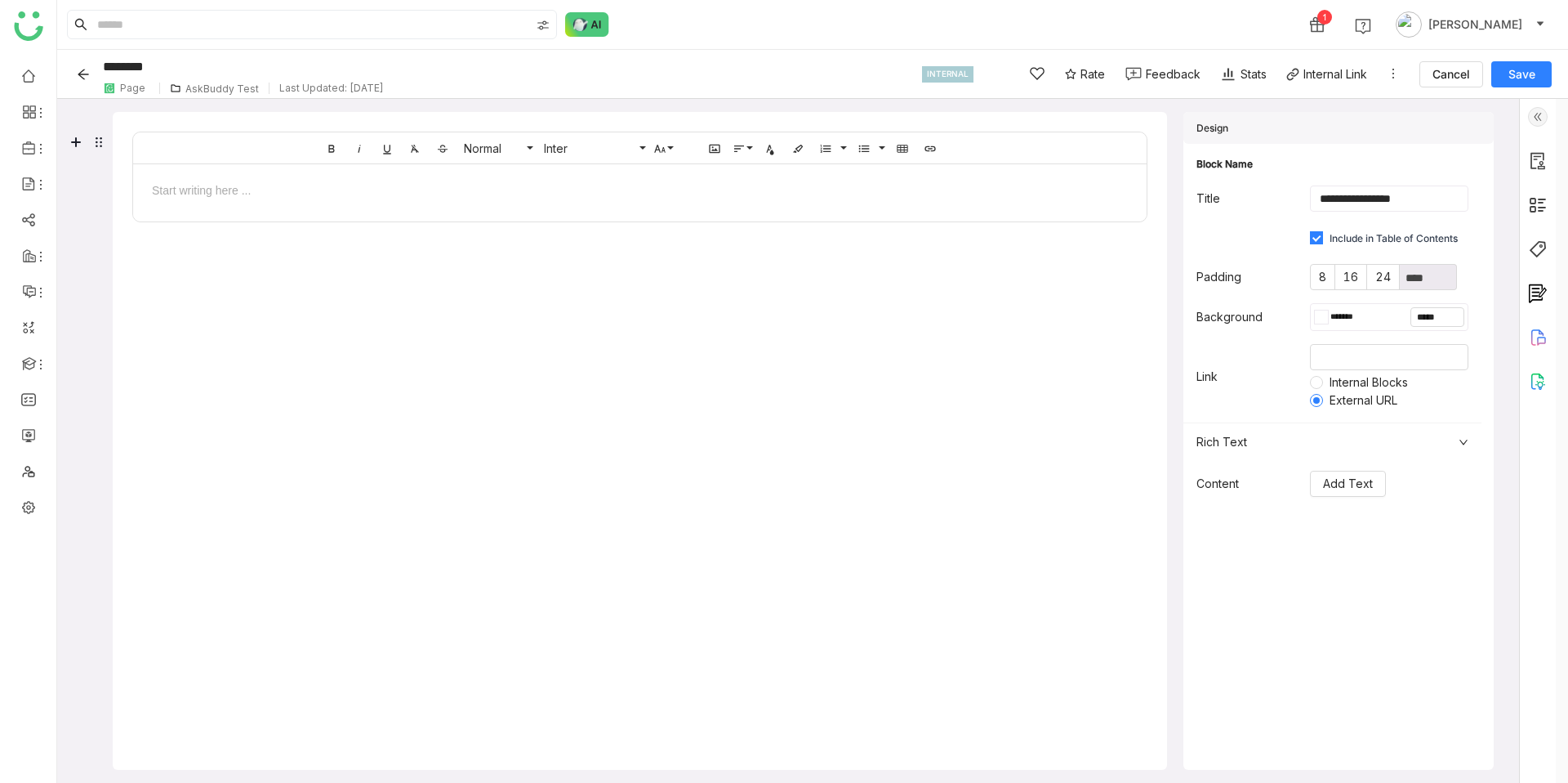
click at [969, 189] on div at bounding box center [640, 190] width 981 height 17
click at [102, 148] on icon at bounding box center [98, 142] width 20 height 20
click at [79, 143] on icon at bounding box center [75, 142] width 20 height 20
click at [664, 181] on div at bounding box center [640, 190] width 981 height 17
